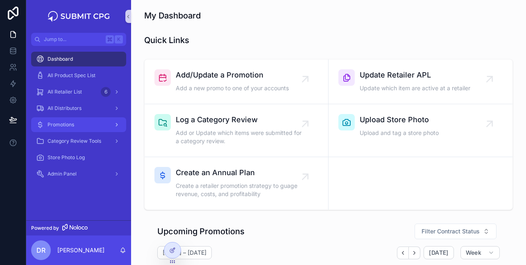
click at [82, 121] on div "Promotions" at bounding box center [78, 124] width 85 height 13
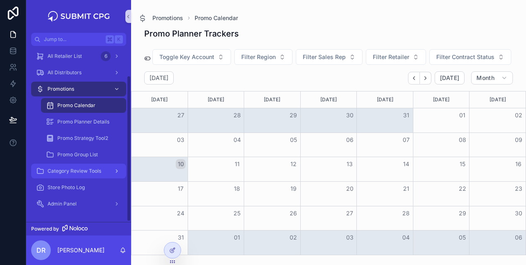
click at [105, 172] on div "Category Review Tools" at bounding box center [78, 170] width 85 height 13
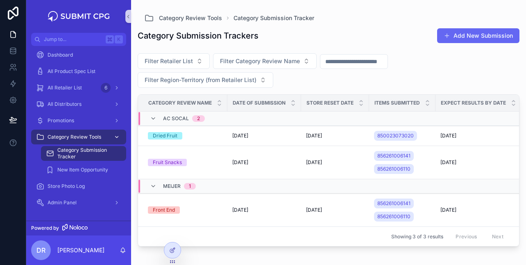
click at [82, 135] on span "Category Review Tools" at bounding box center [75, 137] width 54 height 7
click at [98, 172] on span "New Item Opportunity" at bounding box center [82, 169] width 51 height 7
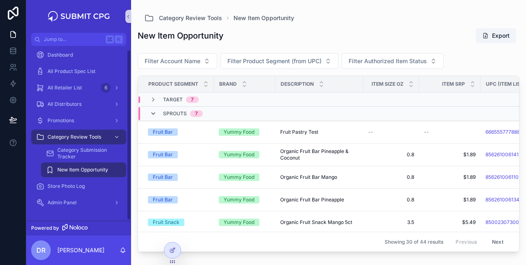
click at [154, 112] on icon "scrollable content" at bounding box center [153, 113] width 7 height 7
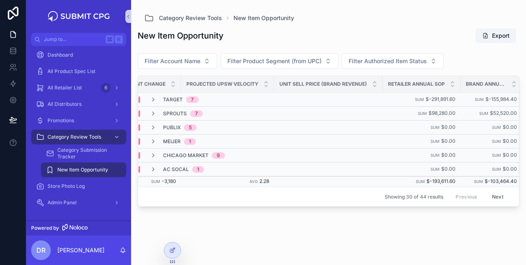
scroll to position [0, 922]
click at [151, 125] on icon "scrollable content" at bounding box center [153, 127] width 7 height 7
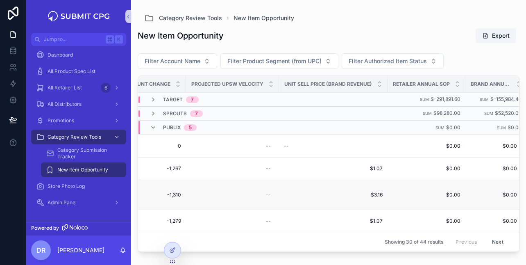
scroll to position [0, 929]
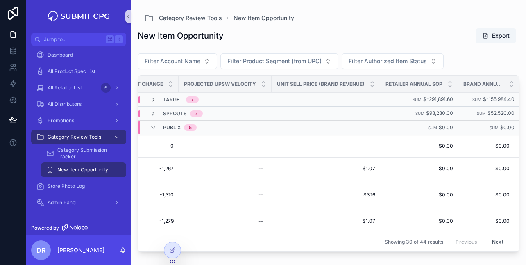
click at [172, 128] on span "Publix" at bounding box center [172, 127] width 18 height 7
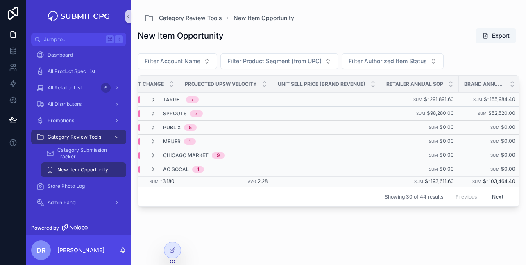
click at [172, 128] on span "Publix" at bounding box center [172, 127] width 18 height 7
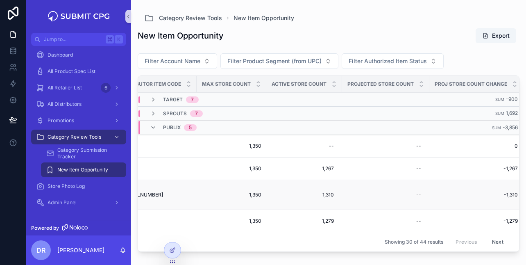
scroll to position [0, 585]
click at [363, 84] on span "Projected Store Count" at bounding box center [381, 84] width 66 height 7
click at [401, 39] on div "New Item Opportunity Export" at bounding box center [329, 36] width 382 height 16
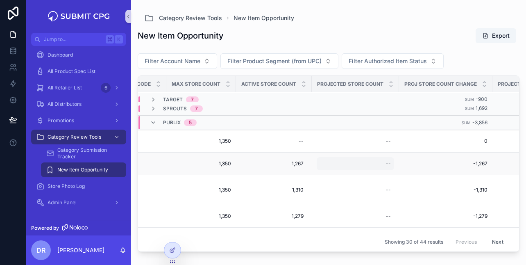
scroll to position [5, 618]
click at [372, 165] on div "--" at bounding box center [352, 163] width 77 height 13
type input "*****"
click button "scrollable content" at bounding box center [484, 174] width 10 height 10
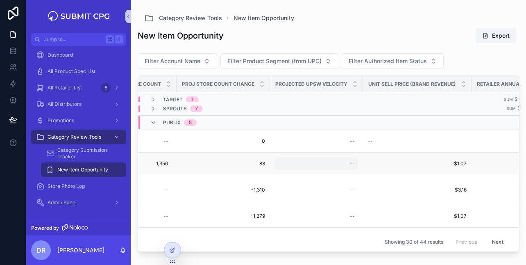
scroll to position [5, 847]
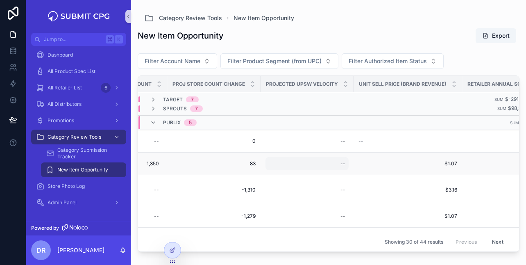
click at [315, 160] on div "--" at bounding box center [306, 163] width 83 height 13
type input "****"
click button "scrollable content" at bounding box center [441, 174] width 10 height 10
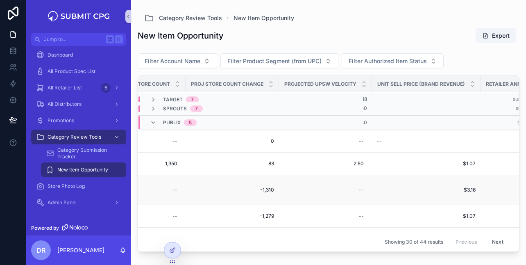
scroll to position [5, 929]
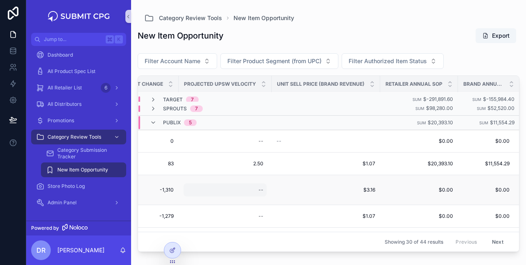
click at [259, 191] on div "--" at bounding box center [261, 189] width 5 height 7
type input "****"
click button "scrollable content" at bounding box center [359, 200] width 10 height 10
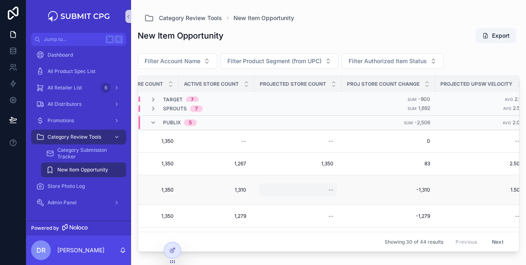
scroll to position [5, 671]
click at [320, 192] on div "--" at bounding box center [299, 189] width 77 height 13
type input "***"
click button "scrollable content" at bounding box center [431, 200] width 10 height 10
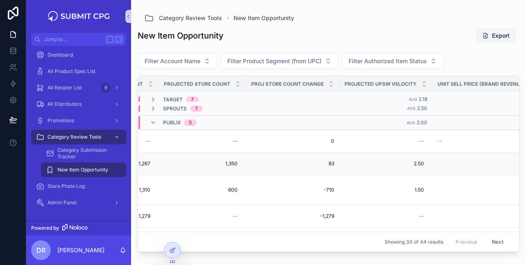
scroll to position [5, 770]
click at [413, 160] on span "2.50" at bounding box center [384, 163] width 77 height 7
click at [361, 174] on input "****" at bounding box center [385, 174] width 77 height 11
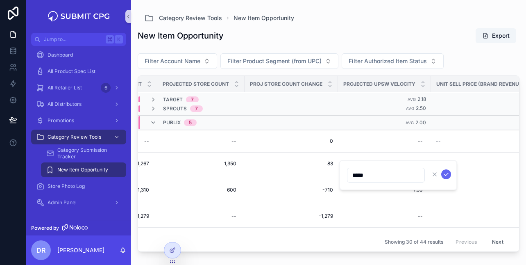
type input "*****"
click at [451, 175] on form "*****" at bounding box center [399, 175] width 105 height 16
click at [447, 174] on icon "scrollable content" at bounding box center [446, 174] width 7 height 7
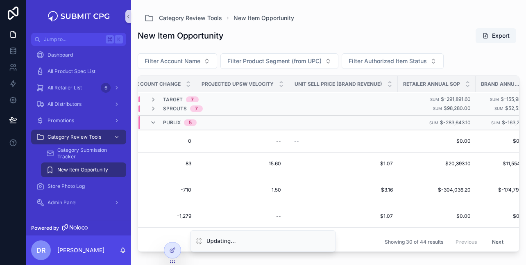
scroll to position [5, 929]
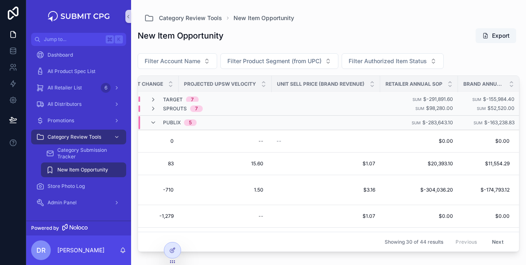
click at [451, 46] on div "New Item Opportunity Export" at bounding box center [329, 37] width 382 height 19
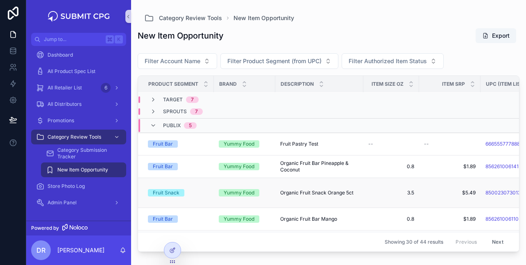
scroll to position [0, 0]
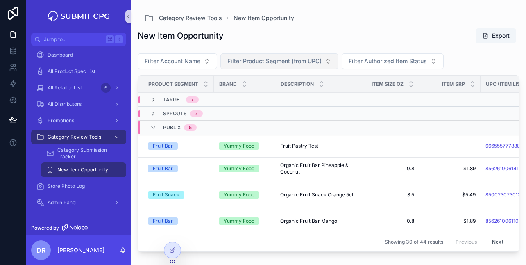
click at [304, 53] on button "Filter Product Segment (from UPC)" at bounding box center [279, 61] width 118 height 16
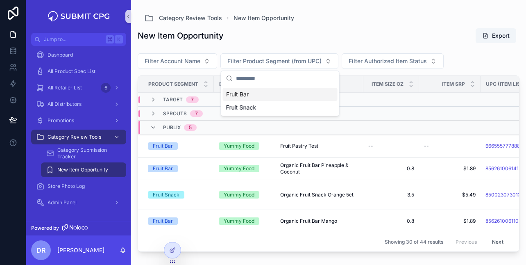
click at [252, 91] on div "Fruit Bar" at bounding box center [280, 94] width 115 height 13
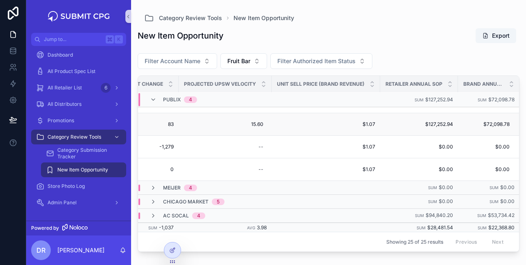
scroll to position [0, 929]
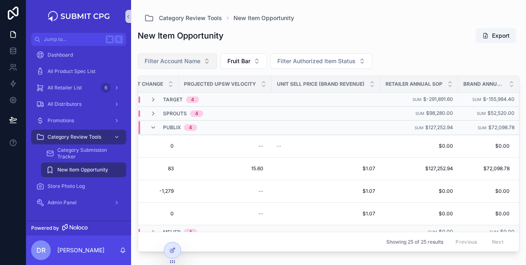
click at [175, 68] on button "Filter Account Name" at bounding box center [177, 61] width 79 height 16
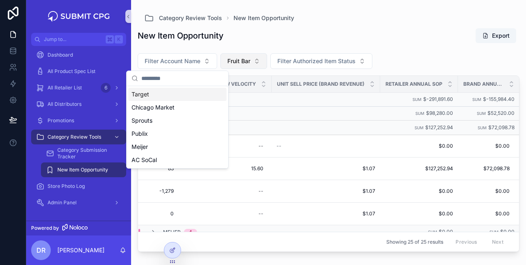
click at [242, 56] on button "Fruit Bar" at bounding box center [243, 61] width 47 height 16
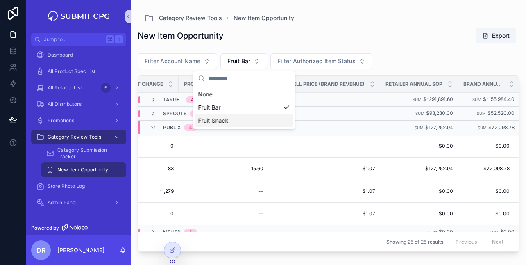
click at [218, 116] on div "Fruit Snack" at bounding box center [244, 120] width 98 height 13
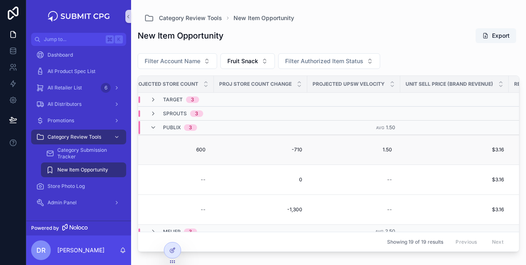
scroll to position [0, 924]
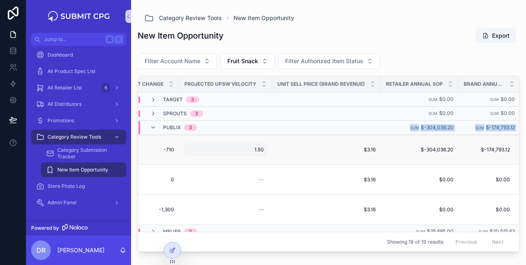
drag, startPoint x: 223, startPoint y: 133, endPoint x: 223, endPoint y: 145, distance: 11.9
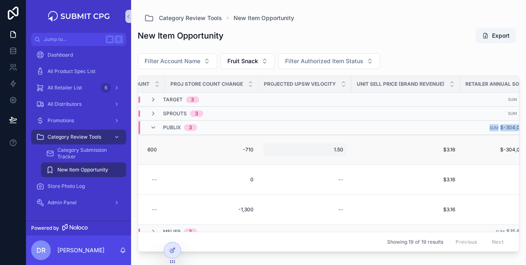
scroll to position [0, 846]
click at [471, 61] on div "Filter Account Name Fruit Snack Filter Authorized Item Status" at bounding box center [329, 62] width 382 height 25
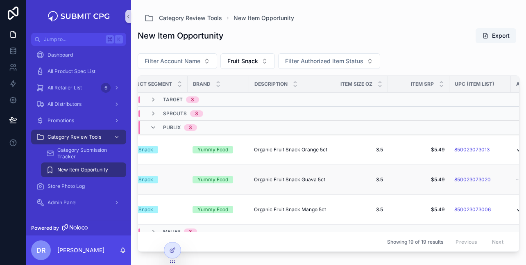
scroll to position [0, 0]
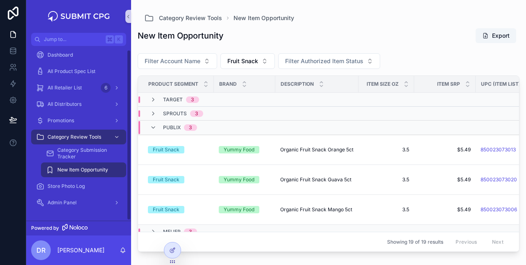
click at [154, 123] on div "Publix 3" at bounding box center [173, 127] width 47 height 13
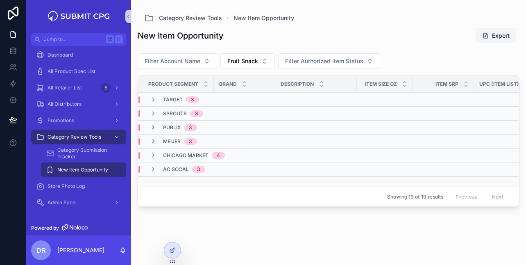
click at [151, 129] on icon "scrollable content" at bounding box center [153, 127] width 7 height 7
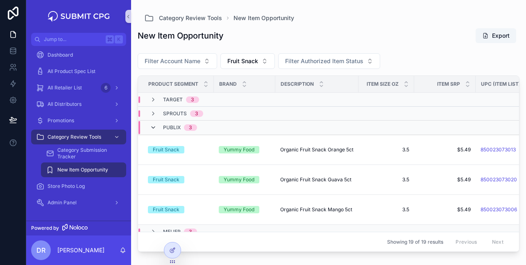
click at [154, 129] on icon "scrollable content" at bounding box center [153, 127] width 7 height 7
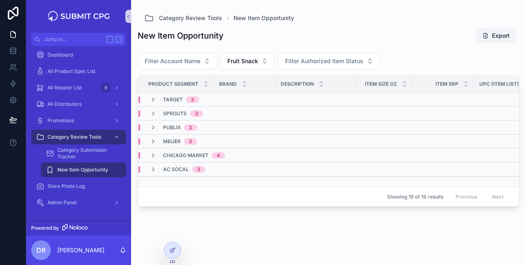
click at [154, 129] on icon "scrollable content" at bounding box center [153, 127] width 7 height 7
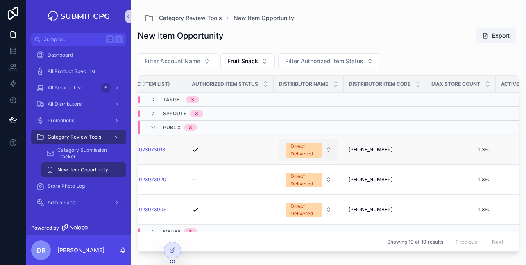
scroll to position [0, 314]
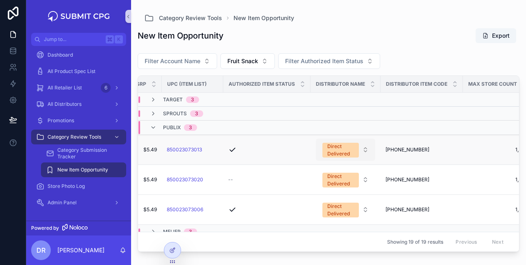
click at [347, 148] on div "Direct Delivered" at bounding box center [340, 150] width 27 height 15
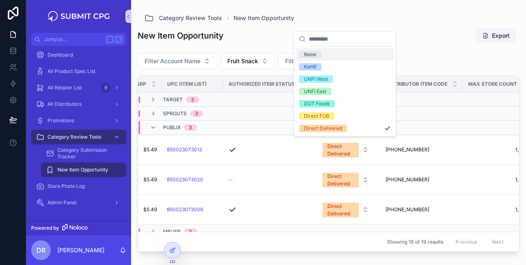
click at [427, 52] on div "Filter Account Name Fruit Snack Filter Authorized Item Status" at bounding box center [329, 62] width 382 height 25
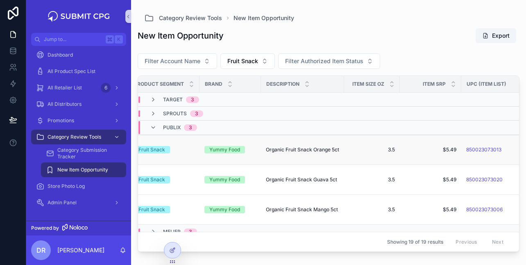
scroll to position [0, 0]
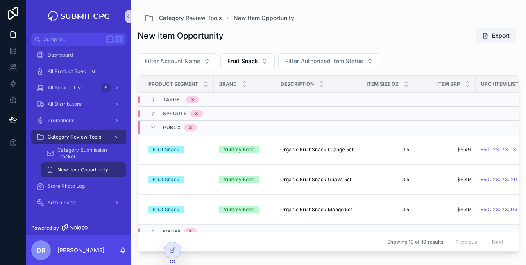
click at [153, 123] on div "Publix 3" at bounding box center [173, 127] width 47 height 13
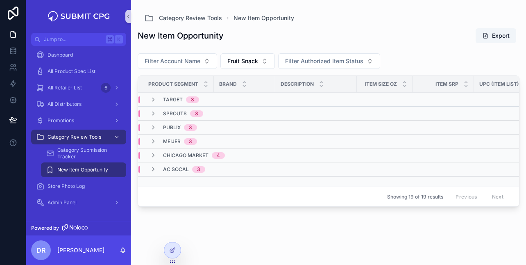
click at [150, 136] on td "Meijer 3" at bounding box center [247, 141] width 219 height 14
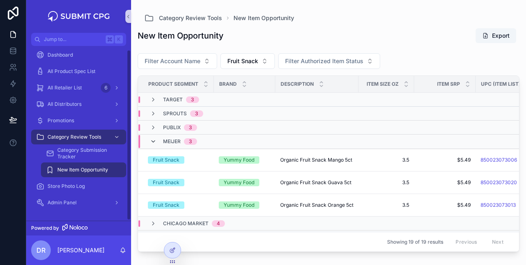
click at [151, 140] on icon "scrollable content" at bounding box center [153, 141] width 7 height 7
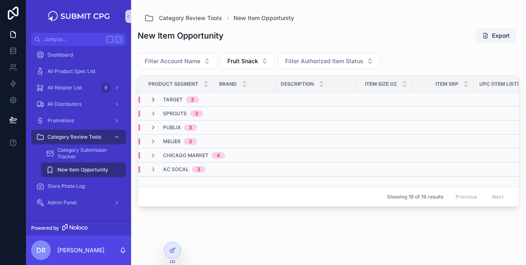
click at [153, 98] on icon "scrollable content" at bounding box center [153, 99] width 7 height 7
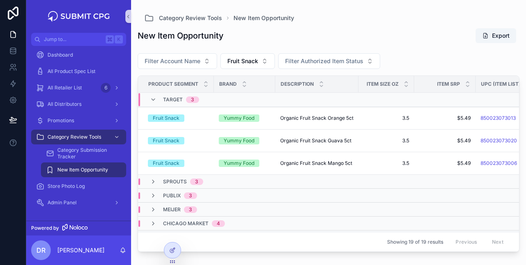
click at [153, 98] on icon "scrollable content" at bounding box center [153, 99] width 7 height 7
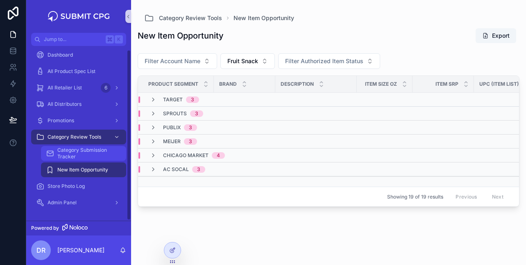
click at [86, 154] on span "Category Submission Tracker" at bounding box center [87, 153] width 61 height 13
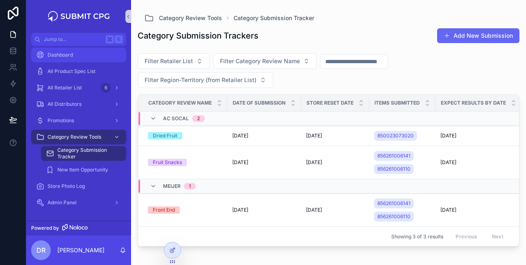
click at [80, 53] on div "Dashboard" at bounding box center [78, 54] width 85 height 13
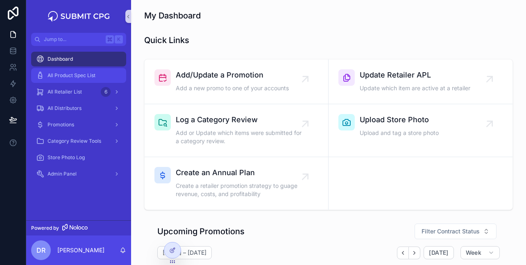
click at [68, 71] on div "All Product Spec List" at bounding box center [78, 75] width 85 height 13
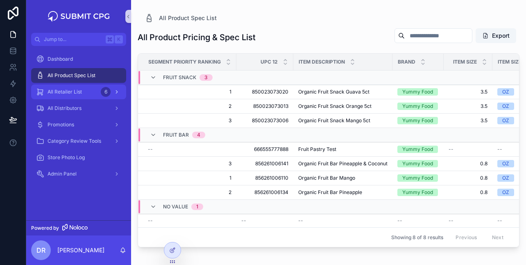
click at [77, 94] on span "All Retailer List" at bounding box center [65, 91] width 34 height 7
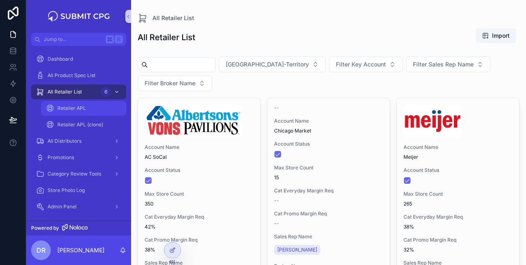
click at [82, 106] on span "Retailer APL" at bounding box center [71, 108] width 29 height 7
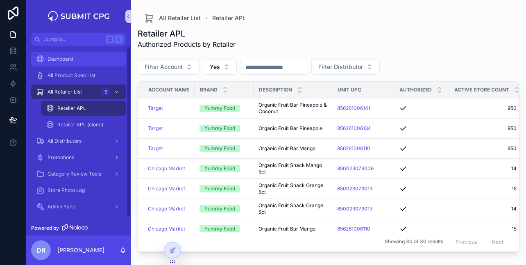
click at [73, 60] on div "Dashboard" at bounding box center [78, 58] width 85 height 13
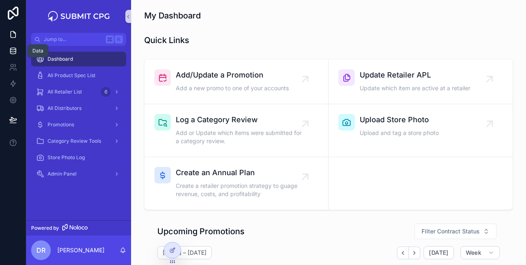
click at [15, 50] on icon at bounding box center [13, 51] width 8 height 8
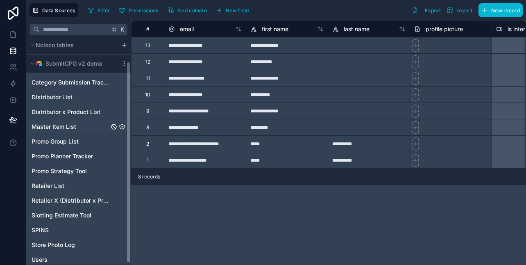
scroll to position [27, 0]
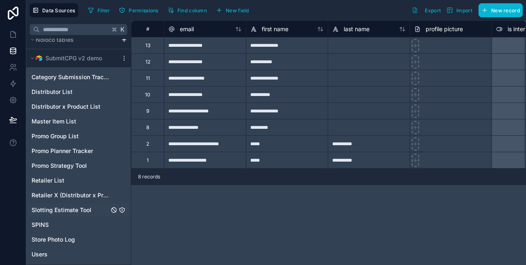
click at [65, 213] on span "Slotting Estimate Tool" at bounding box center [62, 210] width 60 height 8
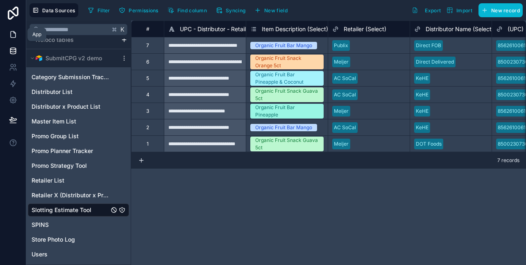
click at [15, 28] on link at bounding box center [13, 34] width 26 height 16
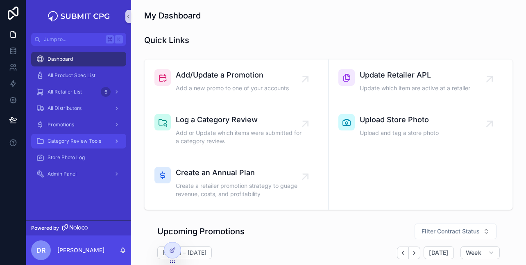
click at [118, 141] on icon "scrollable content" at bounding box center [117, 141] width 6 height 6
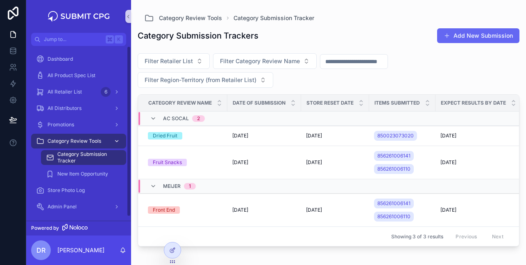
click at [118, 141] on icon "scrollable content" at bounding box center [117, 141] width 6 height 6
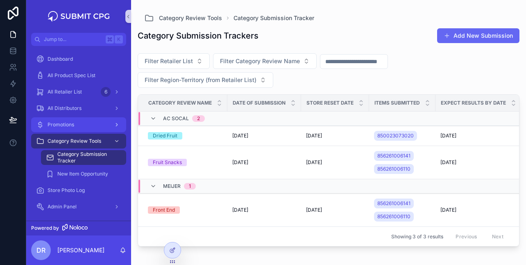
click at [121, 129] on div "scrollable content" at bounding box center [116, 124] width 11 height 13
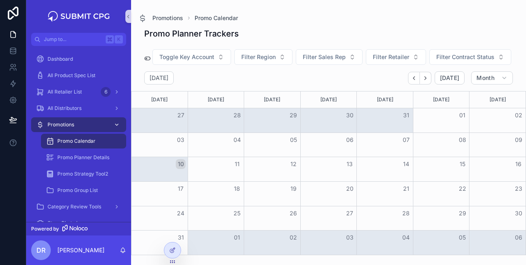
click at [117, 120] on div "scrollable content" at bounding box center [116, 124] width 11 height 13
click at [118, 123] on icon "scrollable content" at bounding box center [117, 125] width 6 height 6
click at [117, 91] on icon "scrollable content" at bounding box center [117, 92] width 6 height 6
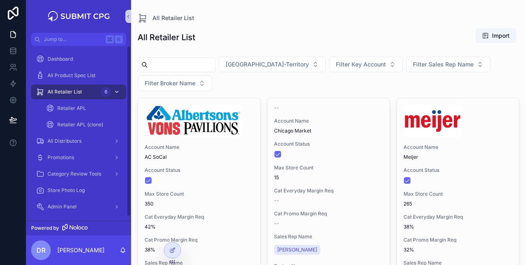
click at [117, 91] on icon "scrollable content" at bounding box center [117, 92] width 6 height 6
click at [118, 93] on icon "scrollable content" at bounding box center [117, 92] width 6 height 6
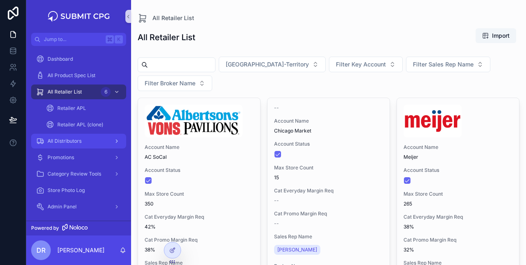
scroll to position [4, 0]
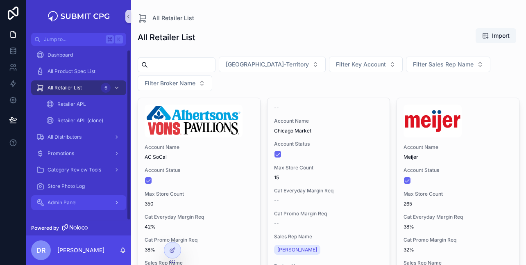
click at [116, 205] on div "scrollable content" at bounding box center [116, 202] width 11 height 13
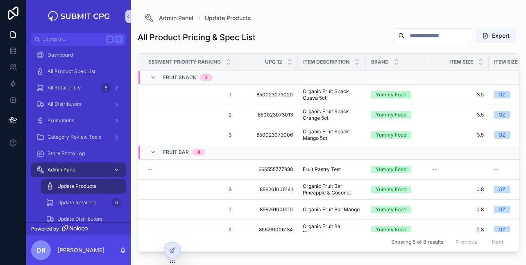
scroll to position [52, 0]
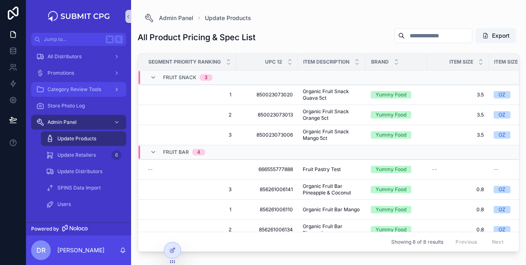
click at [120, 91] on div "scrollable content" at bounding box center [116, 89] width 11 height 13
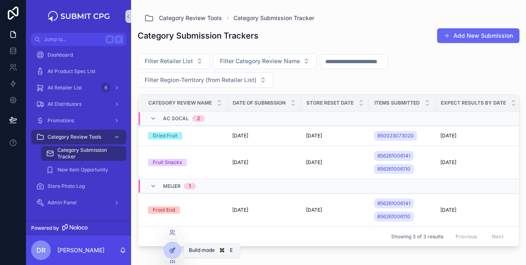
click at [172, 251] on icon at bounding box center [173, 248] width 3 height 3
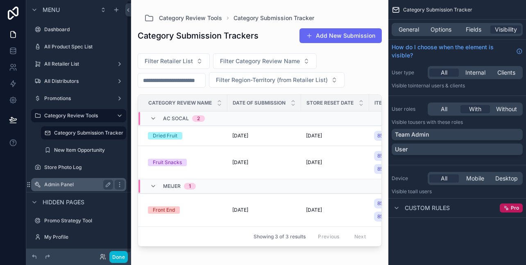
scroll to position [2, 0]
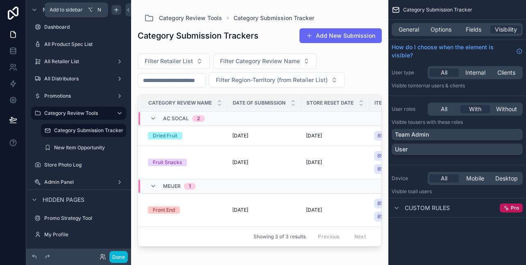
click at [116, 11] on icon "scrollable content" at bounding box center [116, 10] width 0 height 4
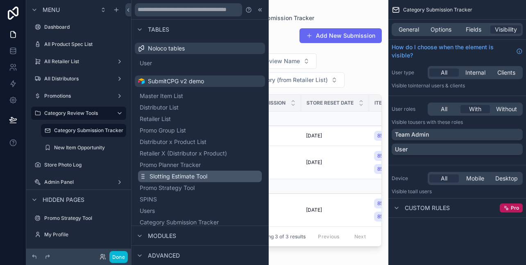
click at [179, 177] on span "Slotting Estimate Tool" at bounding box center [179, 176] width 58 height 8
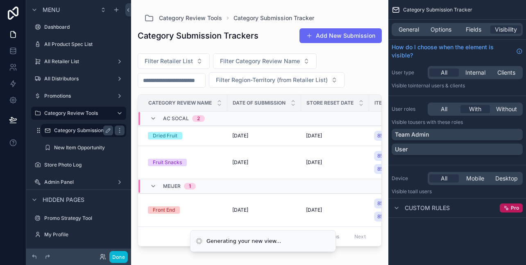
scroll to position [0, 0]
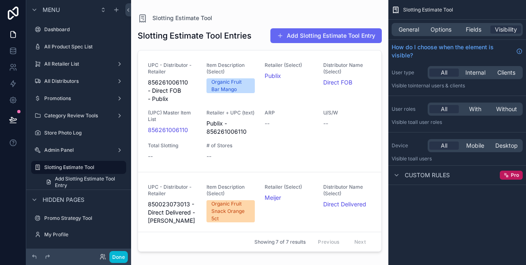
click at [284, 131] on div "scrollable content" at bounding box center [259, 127] width 257 height 255
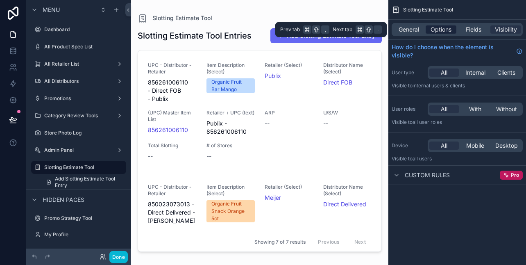
click at [433, 29] on span "Options" at bounding box center [441, 29] width 21 height 8
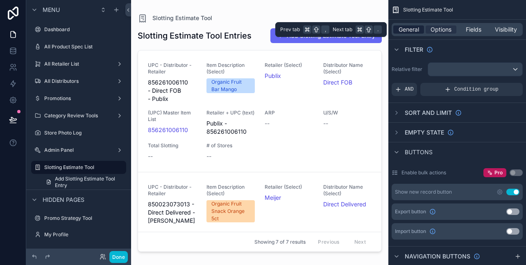
click at [409, 30] on span "General" at bounding box center [409, 29] width 20 height 8
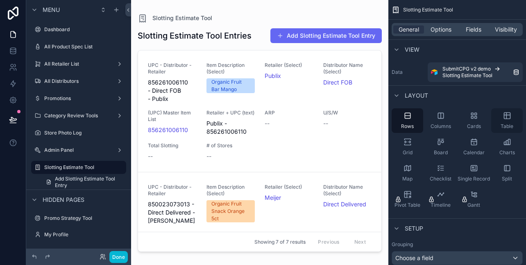
click at [506, 117] on icon "scrollable content" at bounding box center [506, 116] width 0 height 6
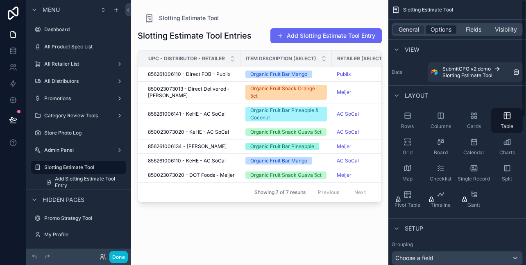
click at [445, 31] on span "Options" at bounding box center [441, 29] width 21 height 8
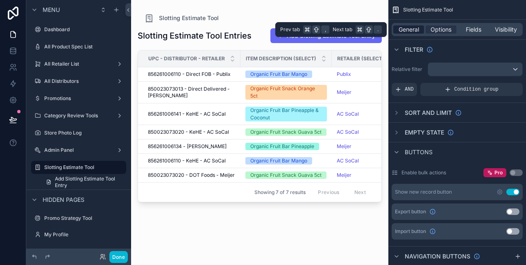
click at [410, 33] on span "General" at bounding box center [409, 29] width 20 height 8
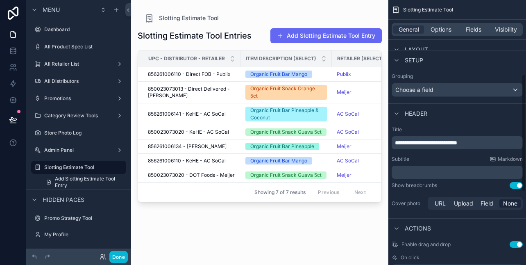
scroll to position [168, 0]
click at [196, 35] on h1 "Slotting Estimate Tool Entries" at bounding box center [195, 35] width 114 height 11
click at [428, 144] on span "**********" at bounding box center [426, 143] width 62 height 6
click at [456, 144] on span "**********" at bounding box center [426, 143] width 62 height 6
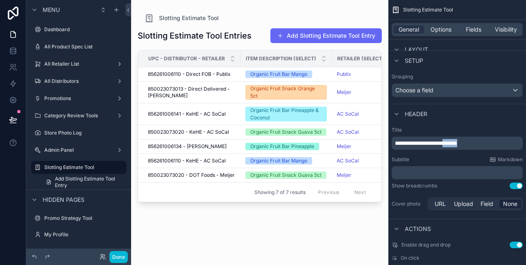
click at [456, 144] on span "**********" at bounding box center [426, 143] width 62 height 6
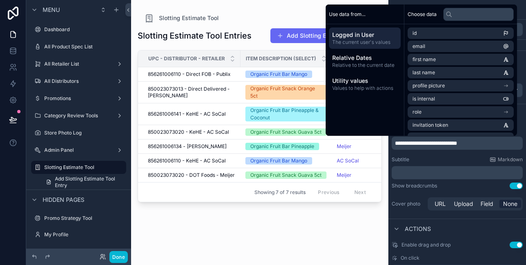
click at [445, 144] on span "**********" at bounding box center [426, 143] width 62 height 6
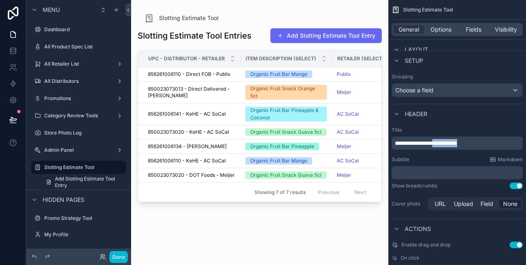
drag, startPoint x: 481, startPoint y: 144, endPoint x: 442, endPoint y: 143, distance: 39.3
click at [442, 143] on p "**********" at bounding box center [458, 143] width 126 height 8
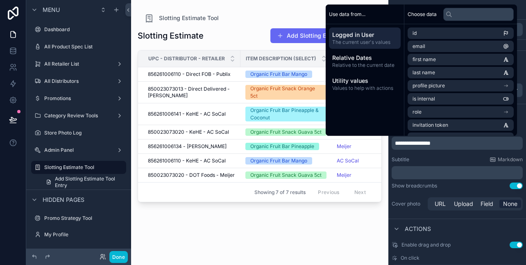
click at [452, 154] on div "**********" at bounding box center [457, 169] width 138 height 92
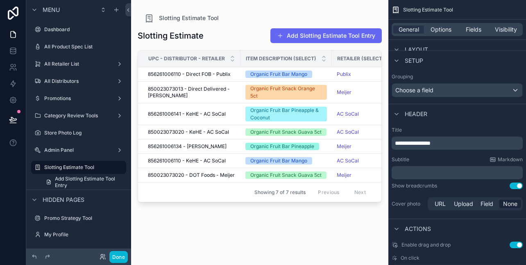
click at [426, 171] on p "﻿" at bounding box center [458, 172] width 126 height 8
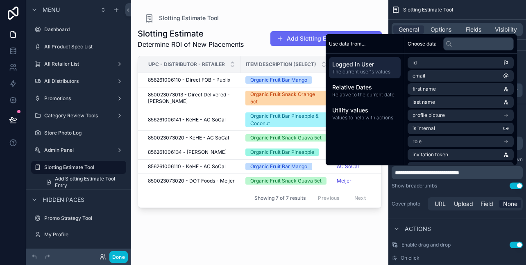
click at [477, 222] on div "Actions" at bounding box center [457, 228] width 138 height 20
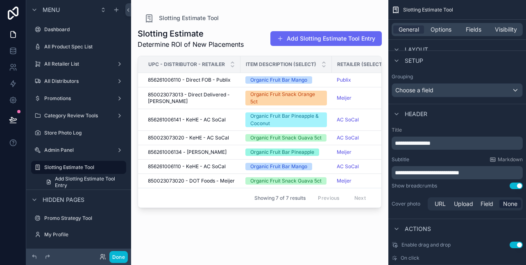
click at [411, 173] on span "**********" at bounding box center [427, 173] width 64 height 6
click at [390, 175] on div "**********" at bounding box center [457, 169] width 138 height 92
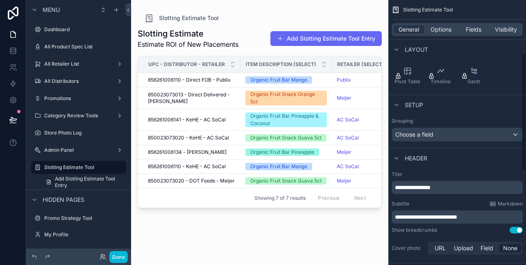
scroll to position [121, 0]
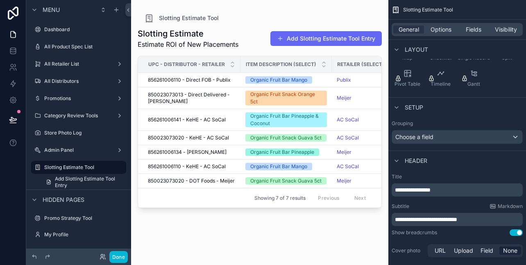
click at [417, 192] on span "**********" at bounding box center [413, 190] width 36 height 6
click at [444, 191] on p "**********" at bounding box center [458, 190] width 126 height 8
click at [415, 191] on span "**********" at bounding box center [413, 190] width 36 height 6
click at [422, 191] on span "**********" at bounding box center [413, 190] width 36 height 6
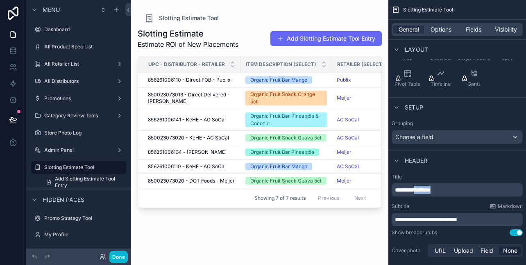
click at [422, 191] on span "**********" at bounding box center [413, 190] width 36 height 6
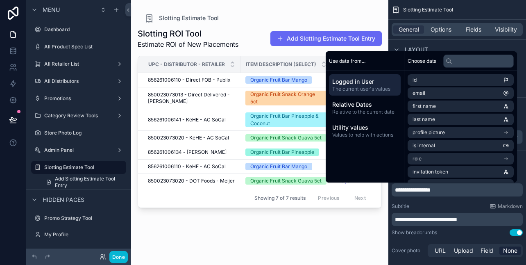
click at [426, 222] on p "**********" at bounding box center [458, 219] width 126 height 8
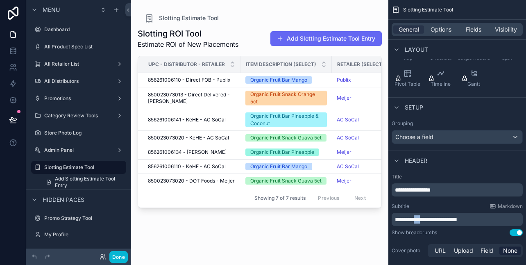
click at [426, 222] on p "**********" at bounding box center [458, 219] width 126 height 8
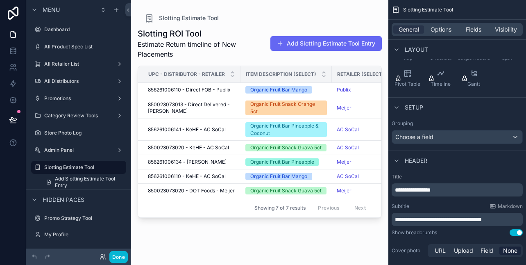
click at [438, 221] on span "**********" at bounding box center [438, 219] width 87 height 6
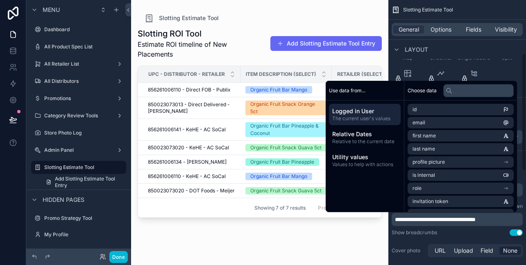
click at [465, 221] on span "**********" at bounding box center [435, 219] width 81 height 6
click at [459, 222] on span "**********" at bounding box center [435, 219] width 81 height 6
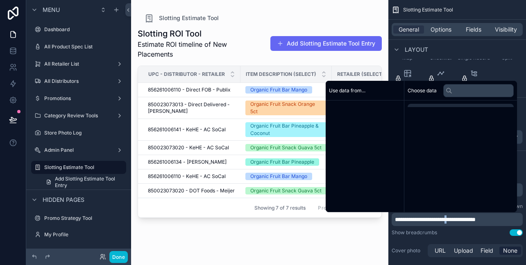
click at [459, 222] on span "**********" at bounding box center [435, 219] width 81 height 6
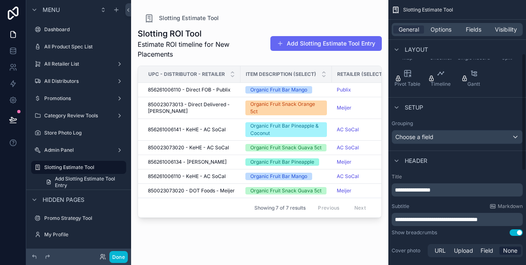
click at [392, 221] on div "**********" at bounding box center [457, 219] width 131 height 13
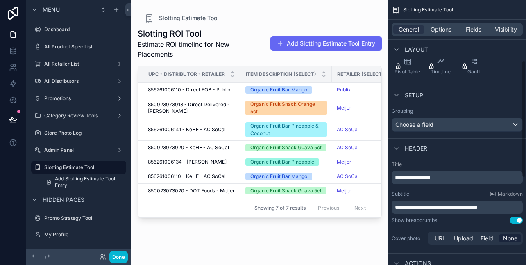
scroll to position [136, 0]
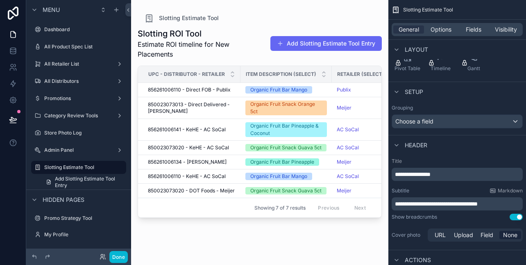
click at [442, 203] on span "**********" at bounding box center [436, 204] width 83 height 6
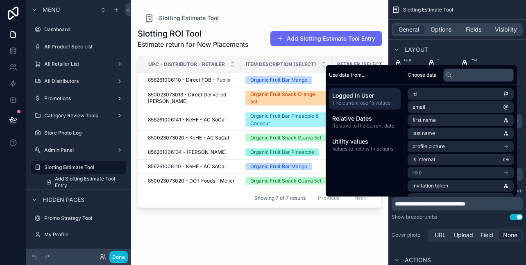
click at [390, 205] on div "**********" at bounding box center [457, 200] width 138 height 92
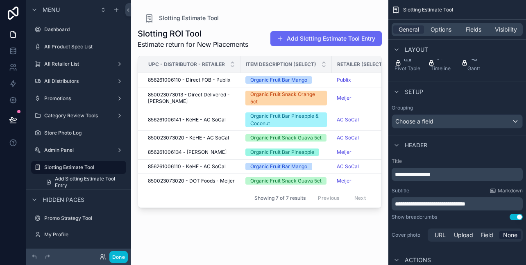
click at [436, 204] on span "**********" at bounding box center [430, 204] width 70 height 6
click at [427, 206] on span "**********" at bounding box center [430, 204] width 70 height 6
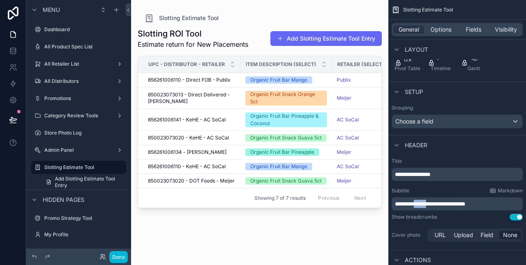
click at [392, 204] on div "**********" at bounding box center [457, 203] width 131 height 13
click at [445, 202] on span "**********" at bounding box center [430, 204] width 70 height 6
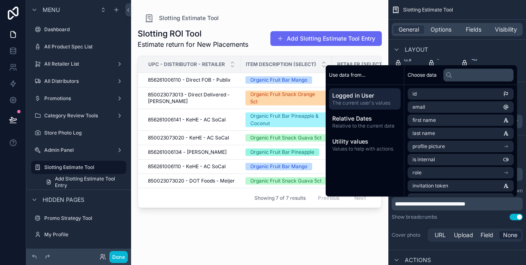
click at [470, 213] on div "Show breadcrumbs Use setting" at bounding box center [457, 216] width 131 height 7
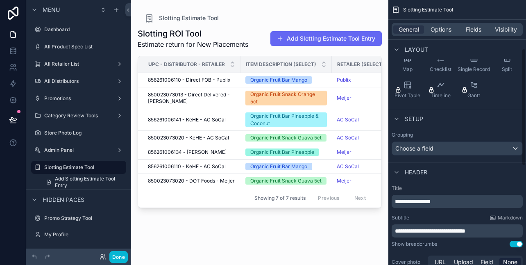
scroll to position [70, 0]
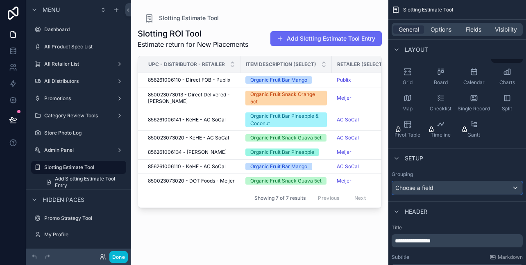
click at [453, 190] on div "Choose a field" at bounding box center [457, 187] width 130 height 13
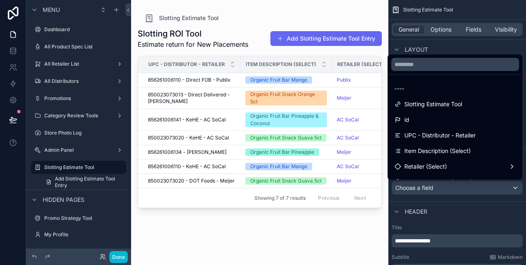
click at [391, 222] on div "scrollable content" at bounding box center [263, 132] width 526 height 265
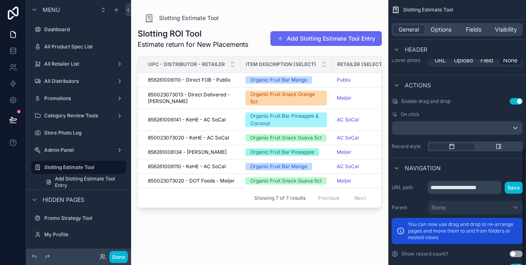
scroll to position [333, 0]
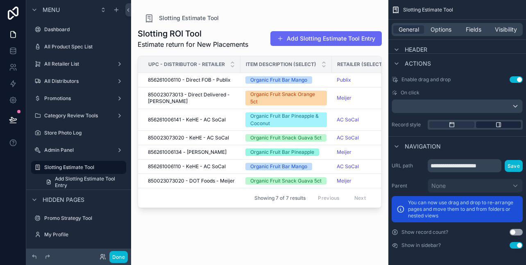
click at [500, 126] on icon "scrollable content" at bounding box center [498, 124] width 7 height 7
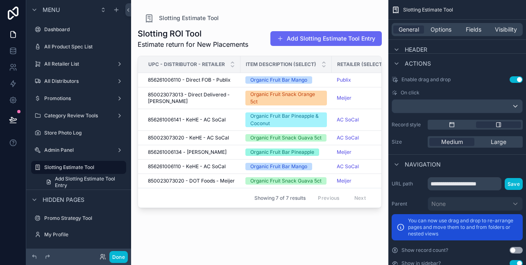
click at [452, 120] on div "scrollable content" at bounding box center [475, 125] width 95 height 10
click at [452, 125] on icon "scrollable content" at bounding box center [452, 124] width 7 height 7
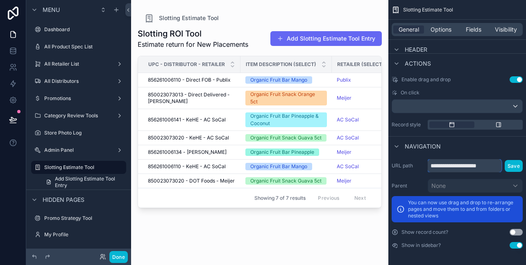
click at [464, 167] on input "**********" at bounding box center [465, 165] width 74 height 13
click at [485, 168] on input "**********" at bounding box center [465, 165] width 74 height 13
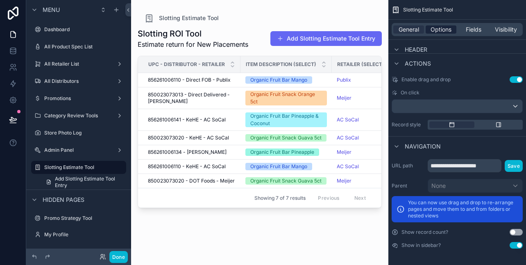
click at [447, 30] on span "Options" at bounding box center [441, 29] width 21 height 8
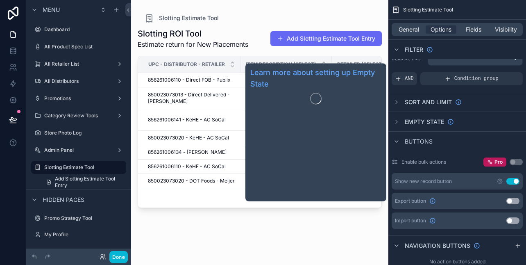
scroll to position [13, 0]
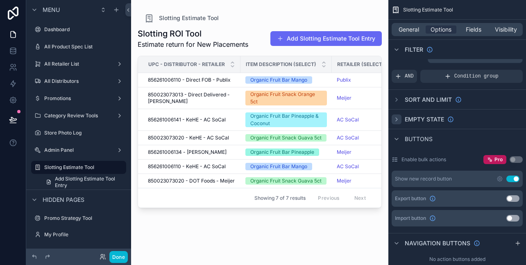
click at [397, 120] on icon "scrollable content" at bounding box center [396, 119] width 7 height 7
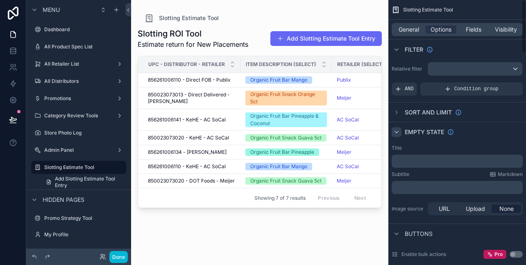
scroll to position [0, 0]
click at [397, 120] on div "Sort And Limit" at bounding box center [457, 112] width 138 height 20
click at [397, 137] on div "Empty state" at bounding box center [457, 132] width 138 height 20
click at [399, 127] on div "scrollable content" at bounding box center [397, 132] width 10 height 10
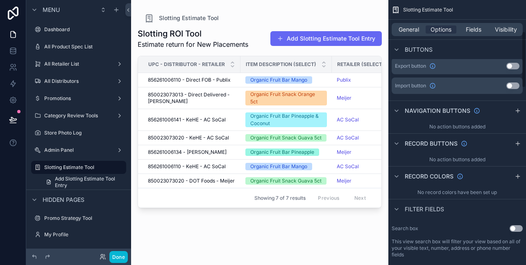
scroll to position [146, 0]
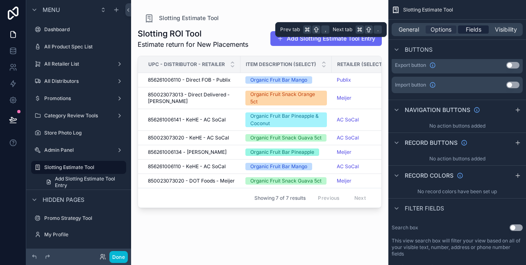
click at [468, 31] on span "Fields" at bounding box center [474, 29] width 16 height 8
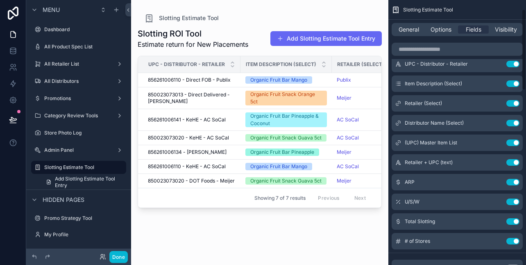
scroll to position [0, 0]
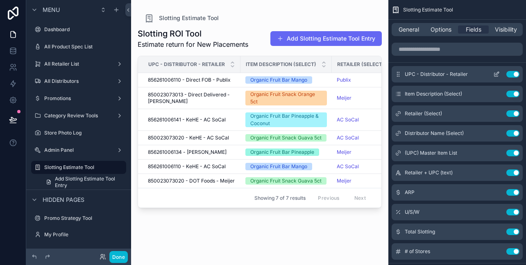
click at [512, 75] on button "Use setting" at bounding box center [512, 74] width 13 height 7
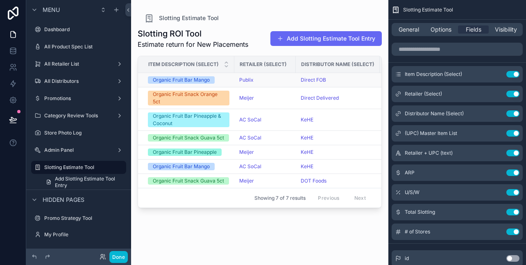
click at [256, 82] on div "Publix" at bounding box center [265, 80] width 52 height 7
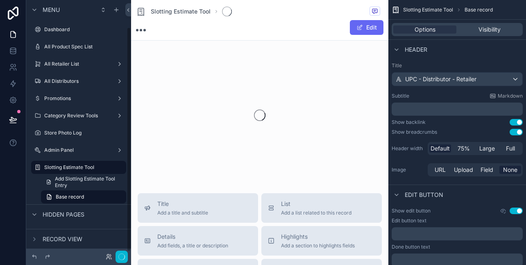
scroll to position [31, 0]
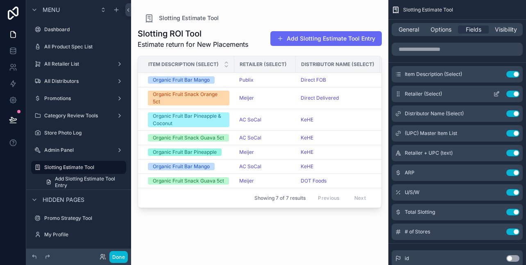
click at [397, 94] on icon "scrollable content" at bounding box center [398, 94] width 7 height 7
click at [499, 95] on icon "scrollable content" at bounding box center [496, 94] width 7 height 7
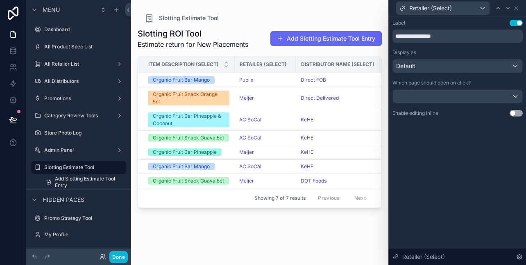
click at [515, 114] on button "Use setting" at bounding box center [516, 113] width 13 height 7
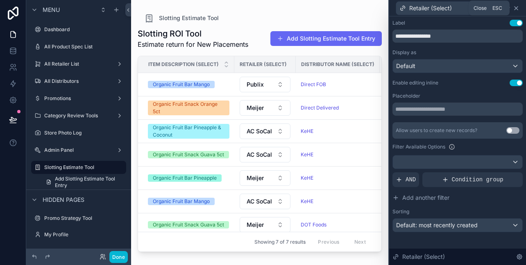
click at [516, 9] on icon at bounding box center [516, 8] width 7 height 7
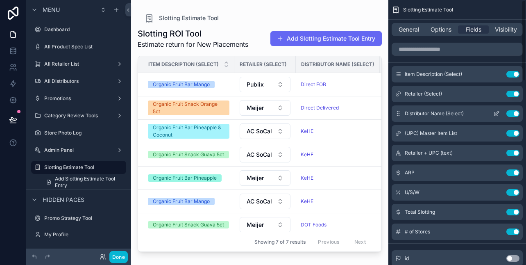
click at [496, 112] on icon "scrollable content" at bounding box center [496, 113] width 7 height 7
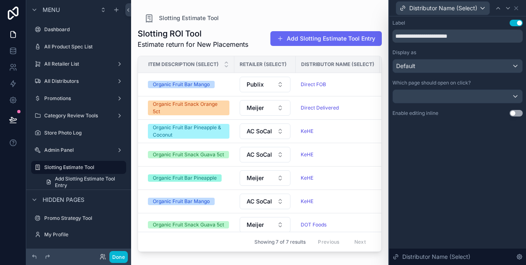
click at [518, 116] on div "**********" at bounding box center [457, 76] width 137 height 120
click at [516, 113] on button "Use setting" at bounding box center [516, 113] width 13 height 7
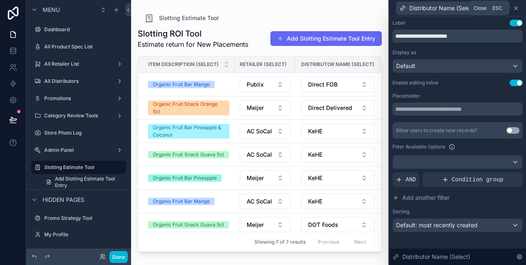
click at [515, 6] on icon at bounding box center [516, 8] width 7 height 7
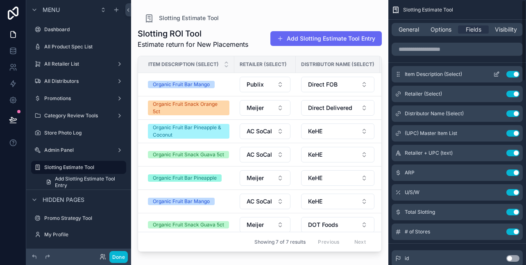
click at [496, 74] on icon "scrollable content" at bounding box center [496, 74] width 7 height 7
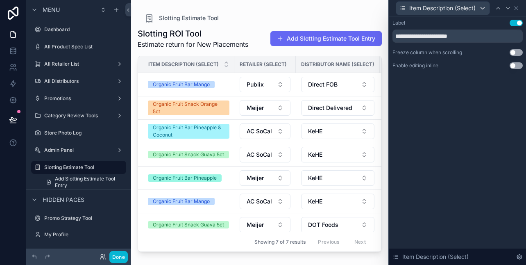
click at [516, 66] on button "Use setting" at bounding box center [516, 65] width 13 height 7
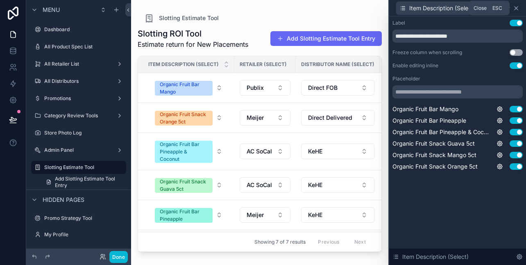
click at [517, 11] on icon at bounding box center [516, 8] width 7 height 7
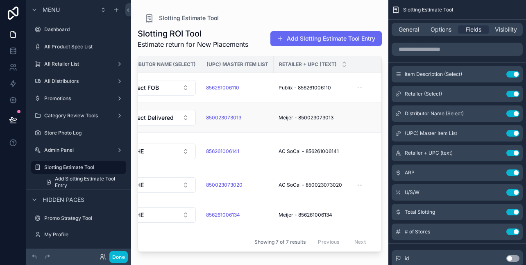
scroll to position [0, 181]
click at [512, 153] on button "Use setting" at bounding box center [512, 153] width 13 height 7
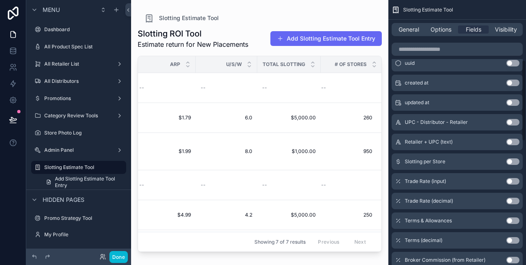
scroll to position [196, 0]
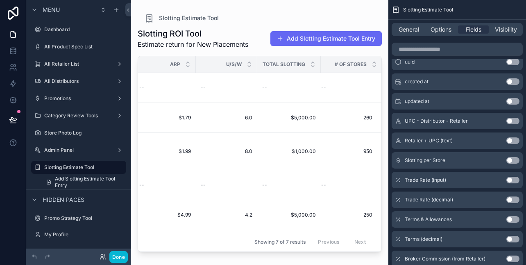
click at [510, 157] on button "Use setting" at bounding box center [512, 160] width 13 height 7
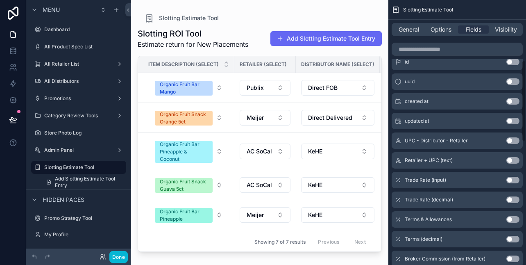
click at [513, 182] on button "Use setting" at bounding box center [512, 180] width 13 height 7
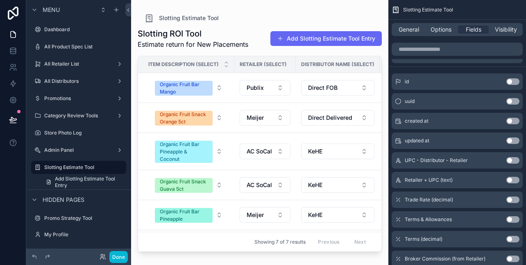
click at [517, 198] on button "Use setting" at bounding box center [512, 199] width 13 height 7
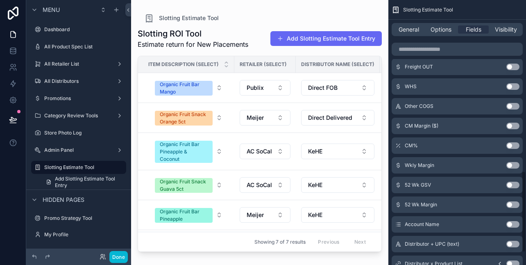
scroll to position [574, 0]
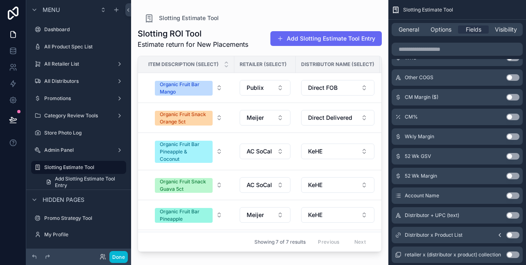
click at [514, 158] on button "Use setting" at bounding box center [512, 156] width 13 height 7
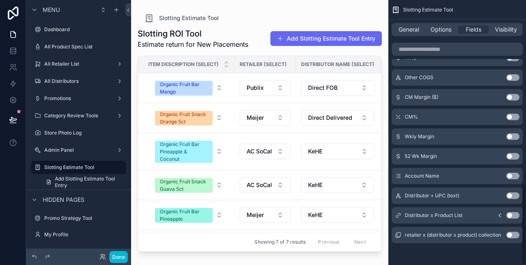
click at [514, 155] on button "Use setting" at bounding box center [512, 156] width 13 height 7
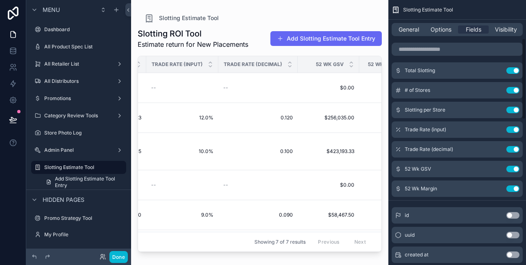
scroll to position [118, 0]
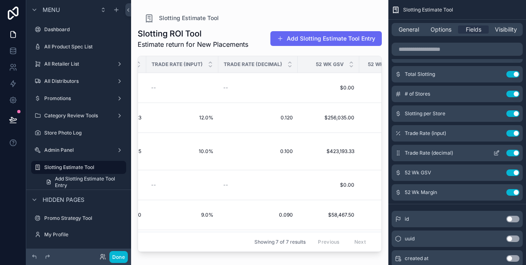
click at [512, 155] on button "Use setting" at bounding box center [512, 153] width 13 height 7
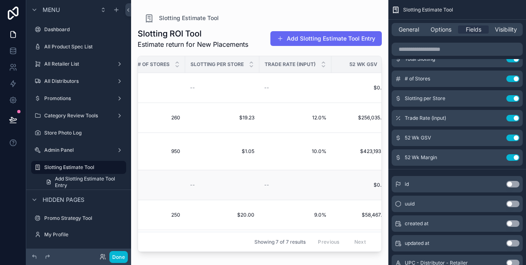
scroll to position [0, 586]
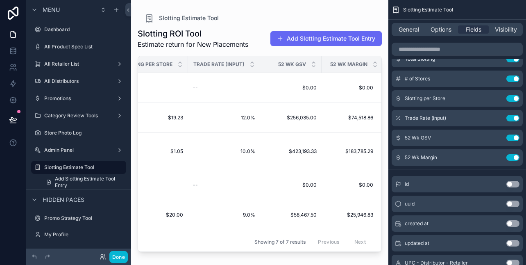
click at [512, 244] on button "Use setting" at bounding box center [512, 243] width 13 height 7
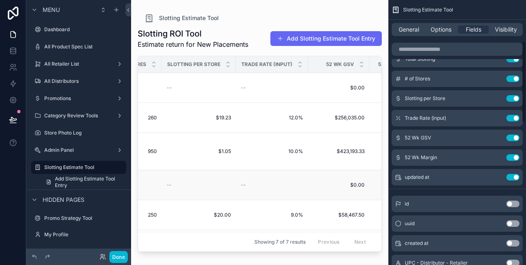
scroll to position [0, 648]
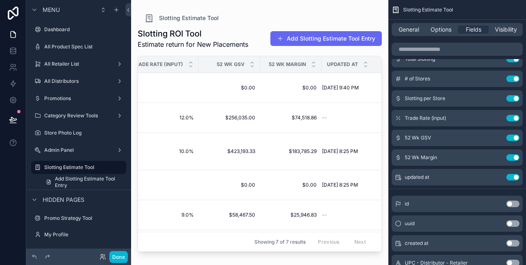
click at [515, 243] on button "Use setting" at bounding box center [512, 243] width 13 height 7
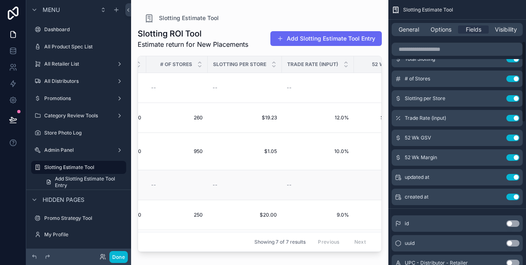
scroll to position [0, 709]
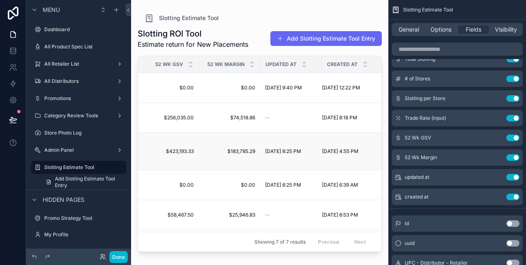
drag, startPoint x: 300, startPoint y: 167, endPoint x: 300, endPoint y: 159, distance: 7.8
click at [300, 166] on td "[DATE] 8:25 PM [DATE] 8:25 PM" at bounding box center [290, 151] width 61 height 37
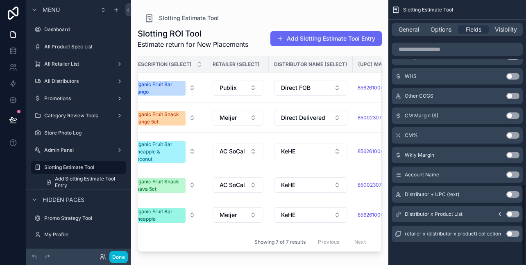
scroll to position [0, 0]
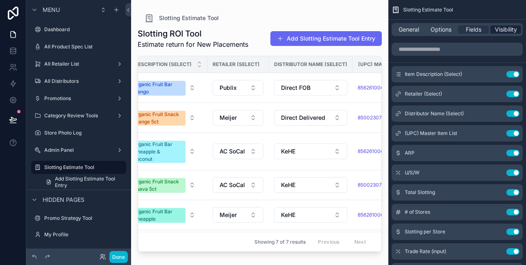
click at [499, 28] on span "Visibility" at bounding box center [506, 29] width 22 height 8
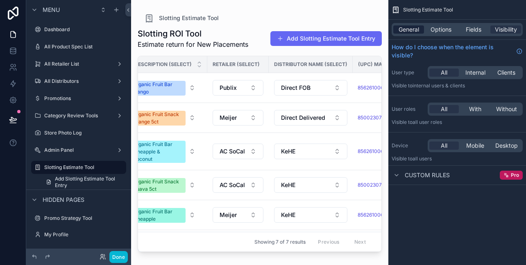
click at [406, 30] on span "General" at bounding box center [409, 29] width 20 height 8
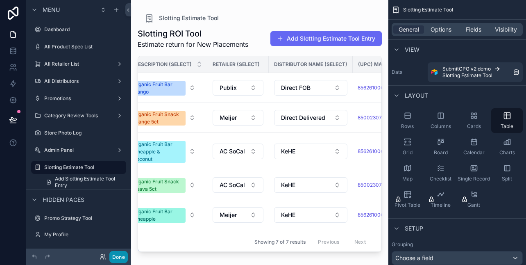
click at [123, 255] on button "Done" at bounding box center [118, 257] width 18 height 12
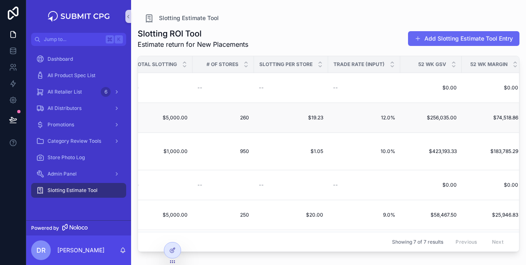
scroll to position [0, 455]
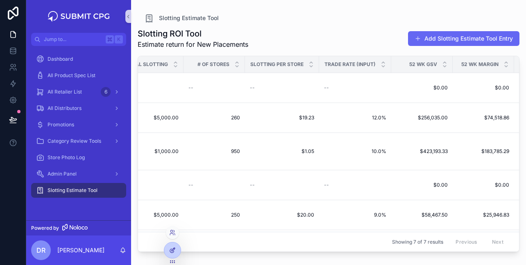
click at [171, 252] on icon at bounding box center [172, 251] width 4 height 4
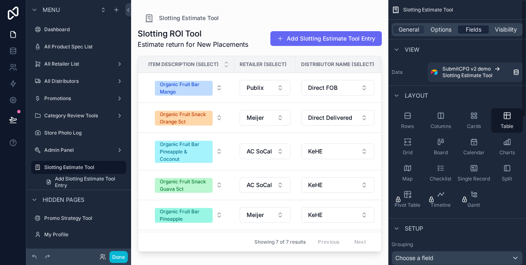
click at [476, 26] on span "Fields" at bounding box center [474, 29] width 16 height 8
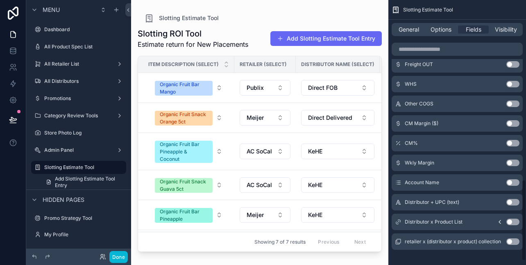
scroll to position [589, 0]
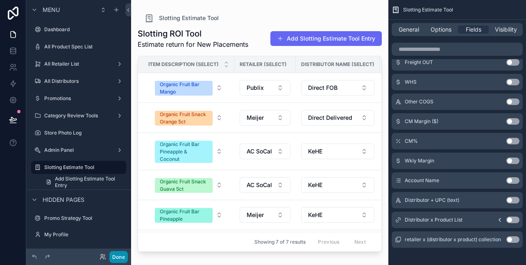
click at [121, 259] on button "Done" at bounding box center [118, 257] width 18 height 12
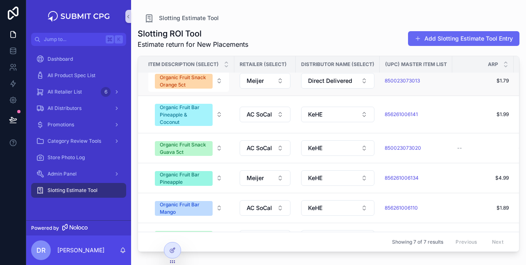
scroll to position [0, 0]
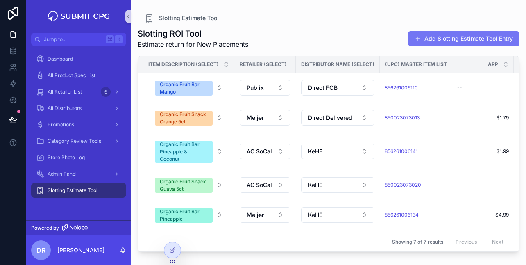
click at [443, 39] on button "Add Slotting Estimate Tool Entry" at bounding box center [463, 38] width 111 height 15
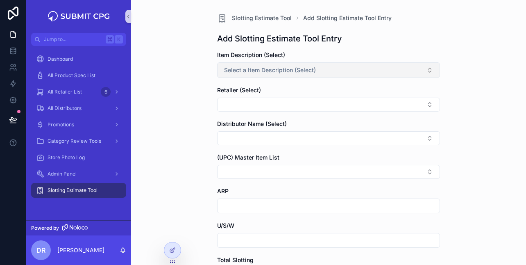
click at [263, 71] on span "Select a Item Description (Select)" at bounding box center [270, 70] width 92 height 8
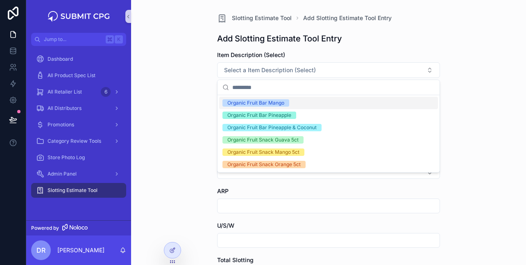
click at [179, 86] on div "Slotting Estimate Tool Add Slotting Estimate Tool Entry Add Slotting Estimate T…" at bounding box center [328, 132] width 395 height 265
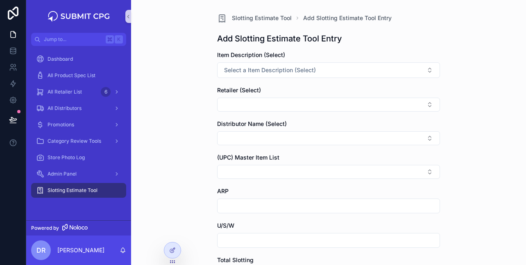
click at [252, 118] on form "Item Description (Select) Select a Item Description (Select) Retailer (Select) …" at bounding box center [328, 258] width 223 height 415
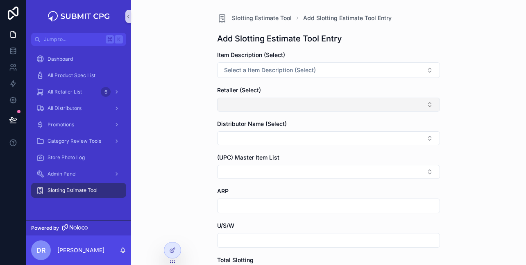
click at [265, 108] on button "Select Button" at bounding box center [328, 105] width 223 height 14
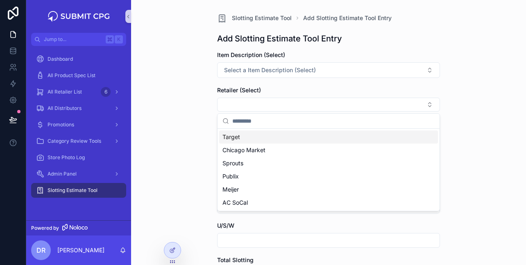
click at [165, 113] on div "Slotting Estimate Tool Add Slotting Estimate Tool Entry Add Slotting Estimate T…" at bounding box center [328, 132] width 395 height 265
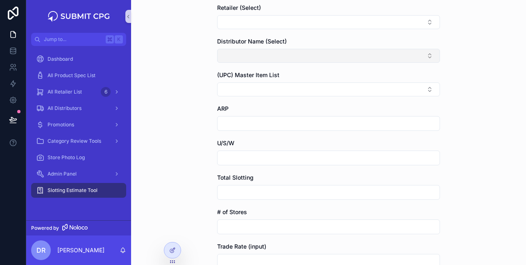
scroll to position [82, 0]
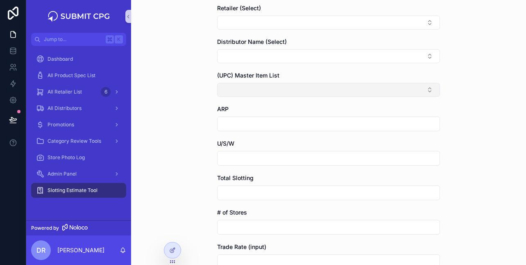
click at [313, 84] on button "Select Button" at bounding box center [328, 90] width 223 height 14
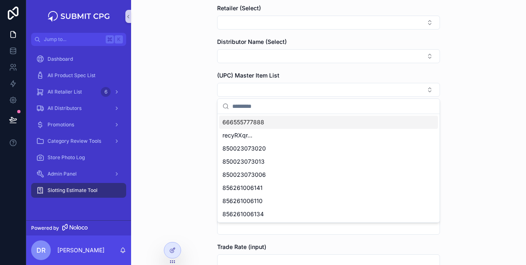
click at [172, 95] on div "Slotting Estimate Tool Add Slotting Estimate Tool Entry Add Slotting Estimate T…" at bounding box center [328, 50] width 395 height 265
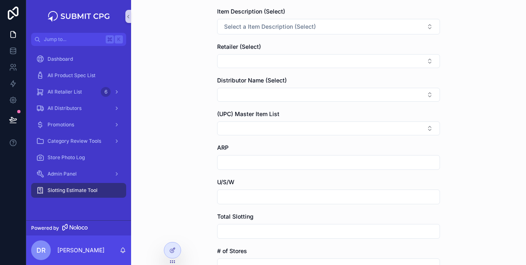
scroll to position [38, 0]
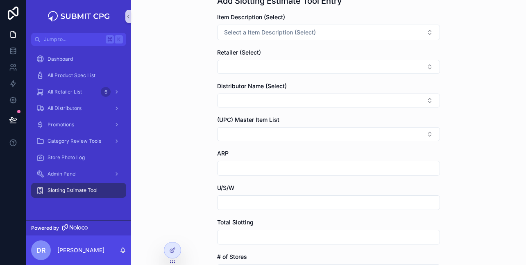
click at [246, 118] on span "(UPC) Master Item List" at bounding box center [248, 119] width 62 height 7
click at [205, 125] on div "Slotting Estimate Tool Add Slotting Estimate Tool Entry Add Slotting Estimate T…" at bounding box center [328, 94] width 395 height 265
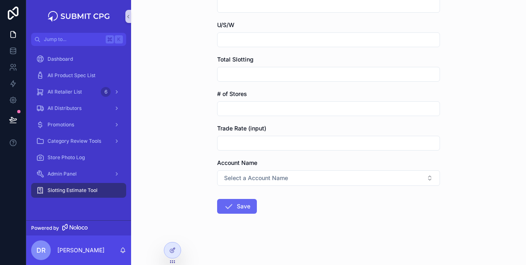
scroll to position [202, 0]
click at [273, 136] on input "scrollable content" at bounding box center [329, 141] width 222 height 11
click at [205, 137] on div "Slotting Estimate Tool Add Slotting Estimate Tool Entry Add Slotting Estimate T…" at bounding box center [328, 132] width 395 height 265
click at [254, 126] on span "Trade Rate (input)" at bounding box center [241, 126] width 49 height 7
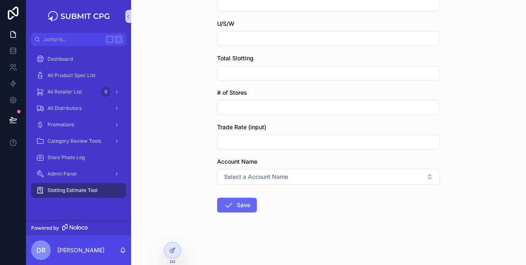
click at [202, 141] on div "Slotting Estimate Tool Add Slotting Estimate Tool Entry Add Slotting Estimate T…" at bounding box center [328, 132] width 395 height 265
click at [229, 126] on span "Trade Rate (input)" at bounding box center [241, 126] width 49 height 7
click at [248, 127] on span "Trade Rate (input)" at bounding box center [241, 126] width 49 height 7
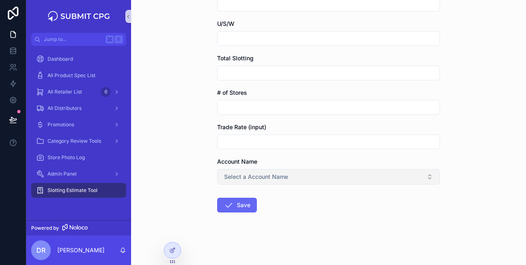
click at [305, 179] on button "Select a Account Name" at bounding box center [328, 177] width 223 height 16
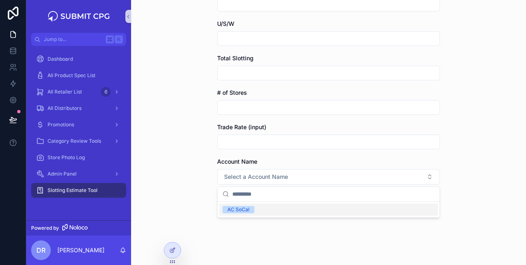
click at [195, 164] on div "Slotting Estimate Tool Add Slotting Estimate Tool Entry Add Slotting Estimate T…" at bounding box center [328, 132] width 395 height 265
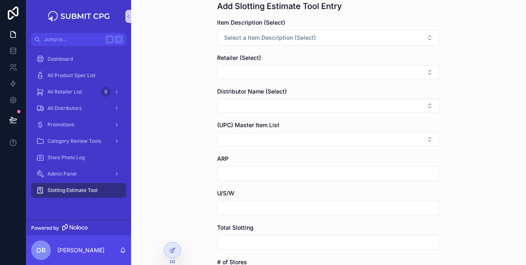
scroll to position [45, 0]
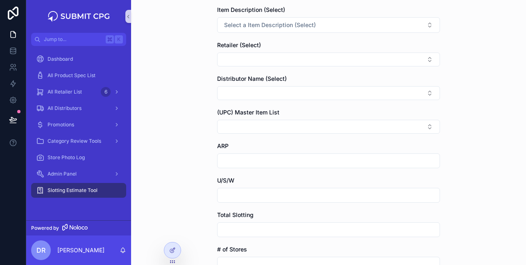
click at [281, 51] on div "Retailer (Select)" at bounding box center [328, 53] width 223 height 25
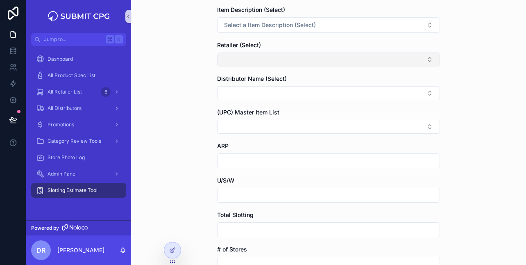
click at [275, 56] on button "Select Button" at bounding box center [328, 59] width 223 height 14
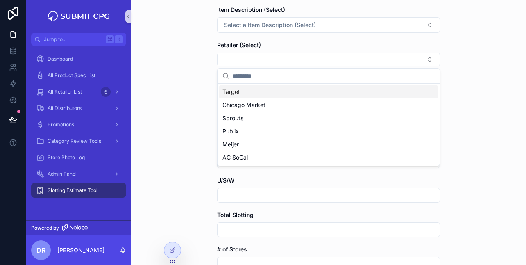
click at [196, 93] on div "Slotting Estimate Tool Add Slotting Estimate Tool Entry Add Slotting Estimate T…" at bounding box center [328, 87] width 395 height 265
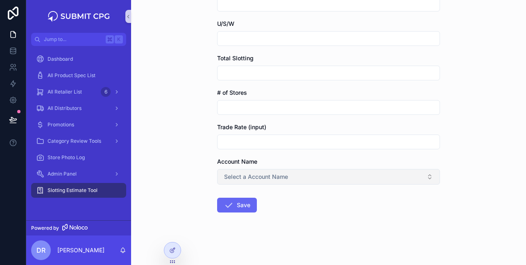
scroll to position [0, 0]
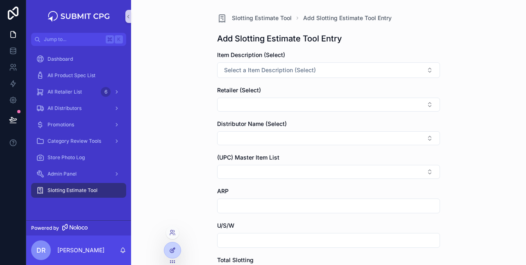
click at [172, 253] on div at bounding box center [172, 250] width 16 height 16
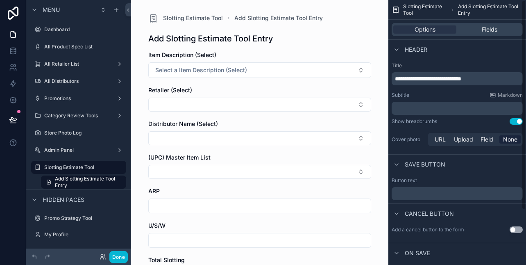
click at [479, 24] on div "Options Fields" at bounding box center [457, 29] width 131 height 13
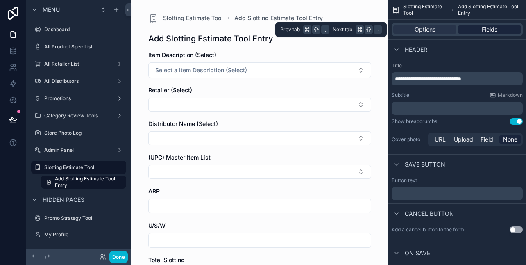
click at [481, 28] on div "Fields" at bounding box center [489, 29] width 63 height 8
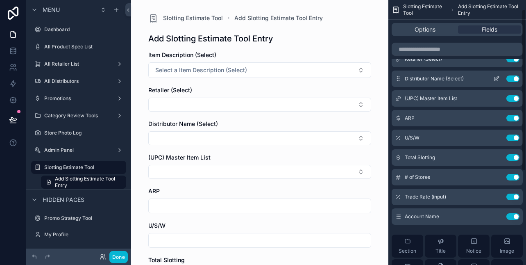
scroll to position [36, 0]
click at [513, 95] on button "Use setting" at bounding box center [512, 97] width 13 height 7
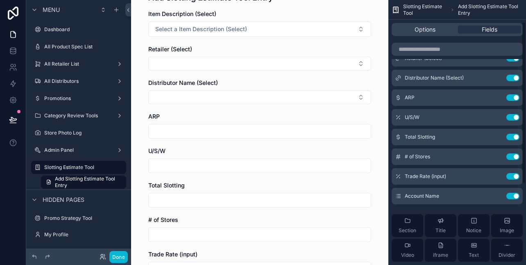
scroll to position [45, 0]
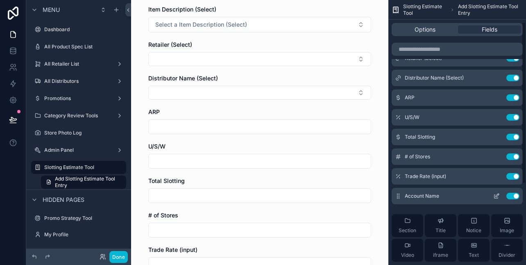
click at [514, 197] on button "Use setting" at bounding box center [512, 196] width 13 height 7
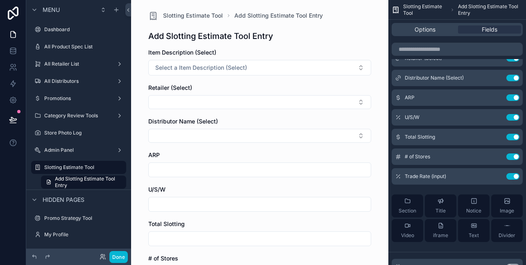
scroll to position [1, 0]
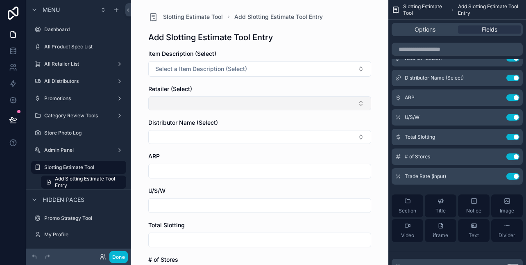
click at [206, 101] on button "Select Button" at bounding box center [259, 103] width 223 height 14
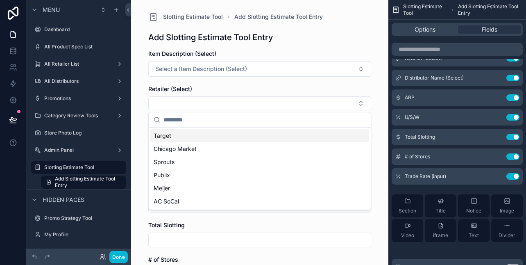
click at [227, 89] on div "Retailer (Select)" at bounding box center [259, 89] width 223 height 8
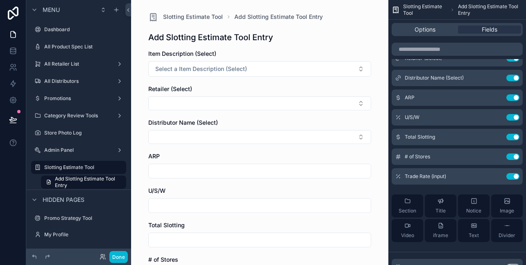
scroll to position [0, 0]
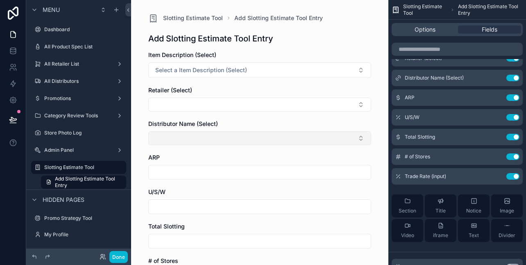
click at [217, 141] on button "Select Button" at bounding box center [259, 138] width 223 height 14
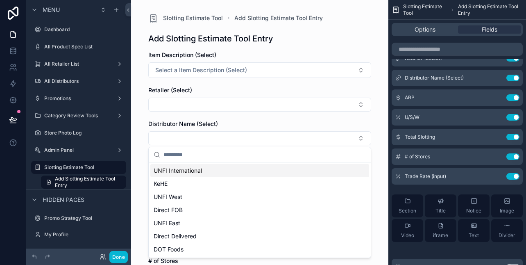
click at [141, 108] on div "Slotting Estimate Tool Add Slotting Estimate Tool Entry Add Slotting Estimate T…" at bounding box center [259, 132] width 257 height 265
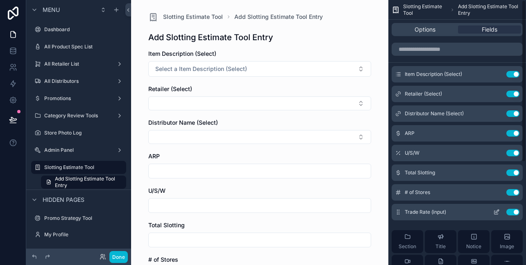
click at [515, 212] on button "Use setting" at bounding box center [512, 212] width 13 height 7
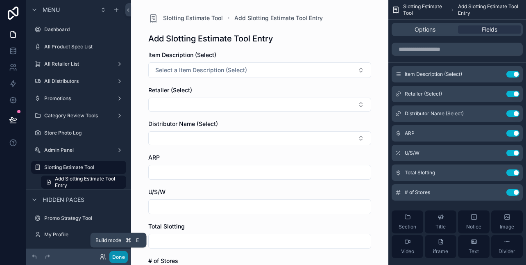
click at [118, 255] on button "Done" at bounding box center [118, 257] width 18 height 12
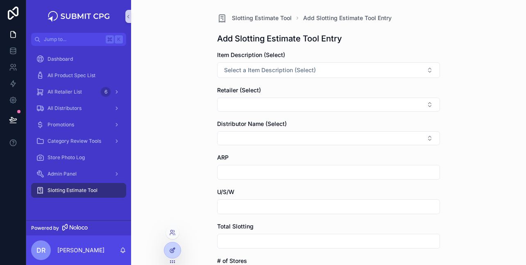
click at [174, 254] on div at bounding box center [172, 250] width 16 height 16
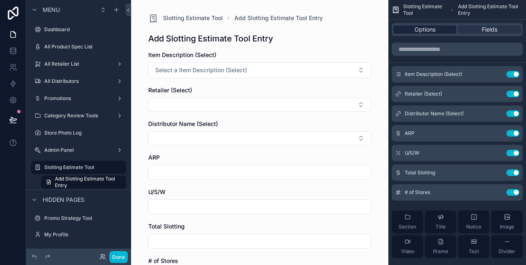
click at [425, 27] on span "Options" at bounding box center [425, 29] width 21 height 8
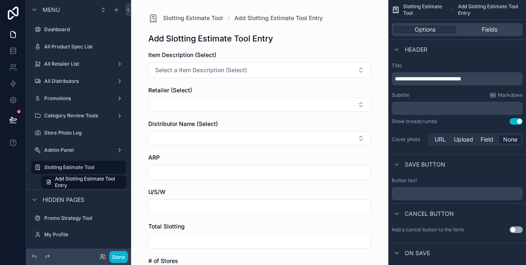
click at [421, 80] on span "**********" at bounding box center [428, 79] width 66 height 6
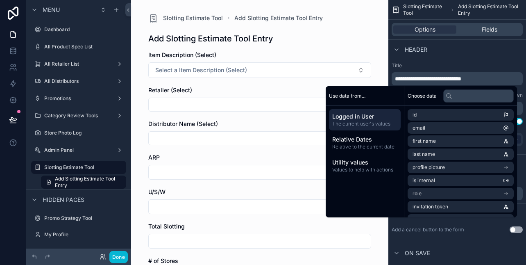
click at [461, 81] on span "**********" at bounding box center [428, 79] width 66 height 6
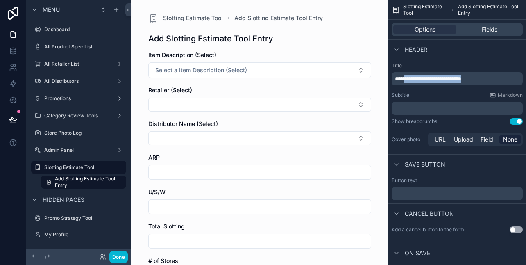
drag, startPoint x: 486, startPoint y: 78, endPoint x: 408, endPoint y: 77, distance: 78.3
click at [408, 77] on p "**********" at bounding box center [458, 79] width 126 height 8
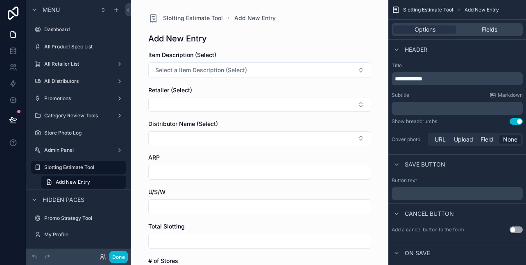
click at [362, 43] on div "Add New Entry" at bounding box center [259, 38] width 223 height 11
click at [422, 81] on span "**********" at bounding box center [408, 79] width 27 height 6
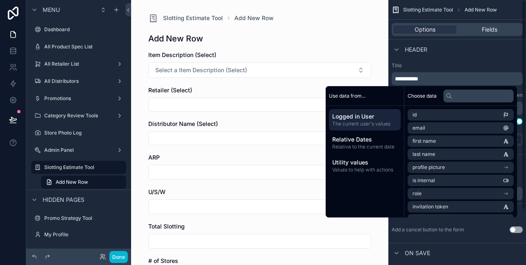
click at [418, 80] on span "**********" at bounding box center [406, 79] width 23 height 6
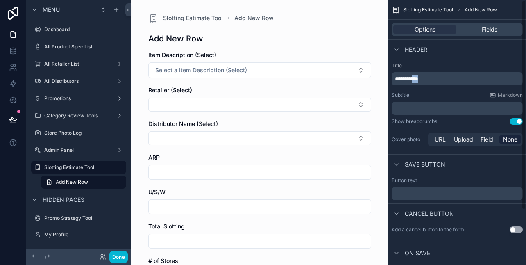
click at [418, 80] on span "**********" at bounding box center [406, 79] width 23 height 6
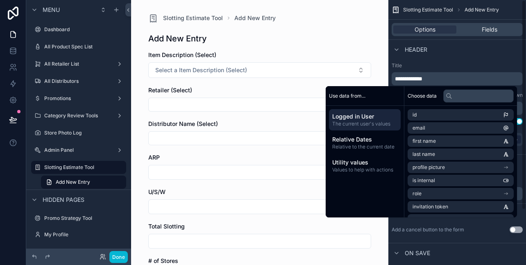
click at [373, 33] on div "Slotting Estimate Tool Add New Entry Add New Entry Item Description (Select) Se…" at bounding box center [260, 181] width 236 height 363
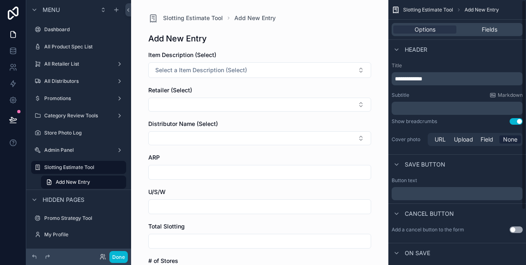
scroll to position [70, 0]
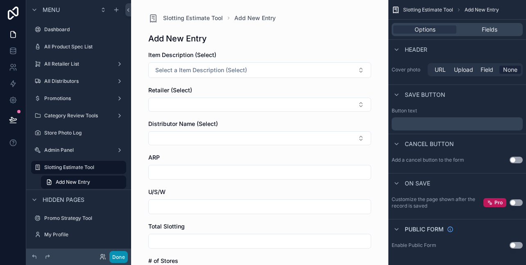
click at [119, 258] on button "Done" at bounding box center [118, 257] width 18 height 12
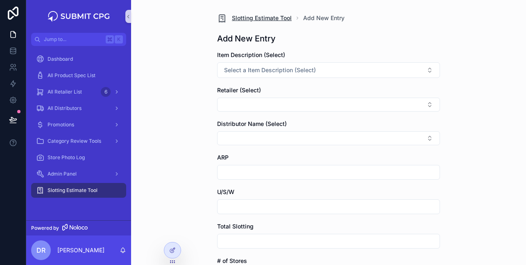
click at [277, 16] on span "Slotting Estimate Tool" at bounding box center [262, 18] width 60 height 8
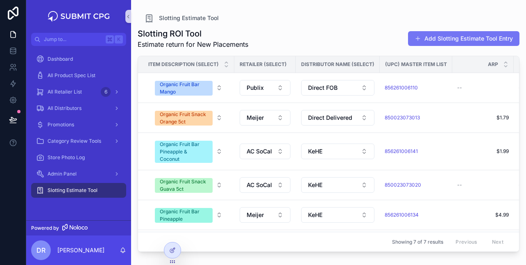
click at [433, 41] on button "Add Slotting Estimate Tool Entry" at bounding box center [463, 38] width 111 height 15
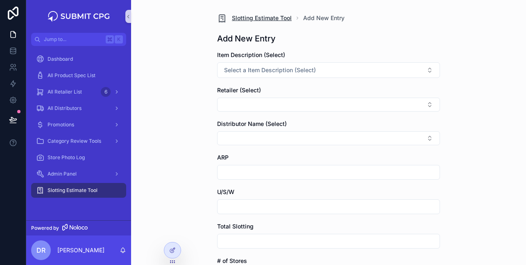
click at [270, 20] on span "Slotting Estimate Tool" at bounding box center [262, 18] width 60 height 8
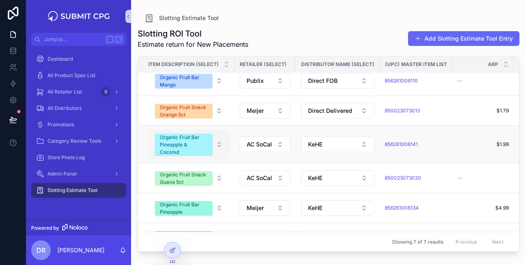
scroll to position [58, 0]
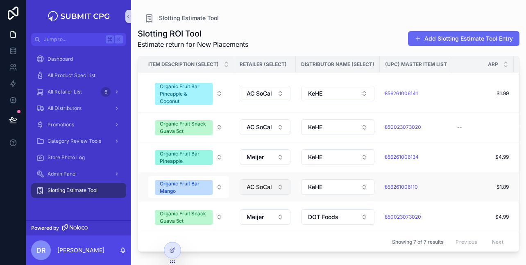
click at [274, 185] on button "AC SoCal" at bounding box center [265, 187] width 51 height 16
click at [346, 26] on div "Slotting ROI Tool Estimate return for New Placements Add Slotting Estimate Tool…" at bounding box center [329, 139] width 382 height 232
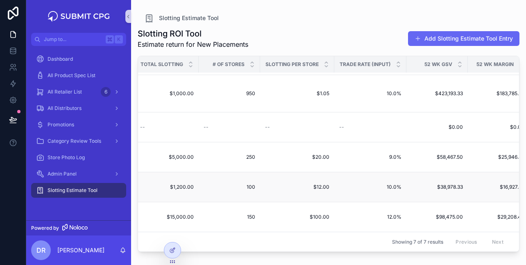
scroll to position [58, 572]
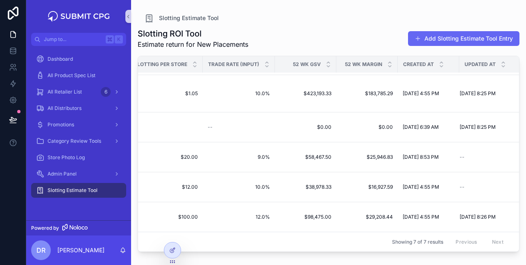
click at [281, 35] on div "Slotting ROI Tool Estimate return for New Placements Add Slotting Estimate Tool…" at bounding box center [329, 38] width 382 height 21
click at [86, 66] on link "Dashboard" at bounding box center [78, 59] width 95 height 15
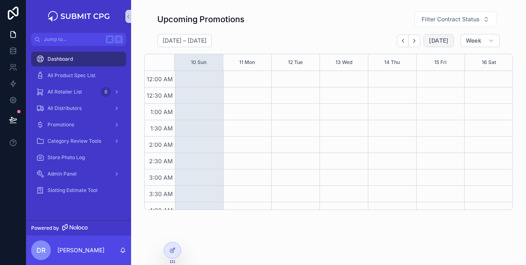
click at [447, 39] on span "[DATE]" at bounding box center [438, 40] width 19 height 7
click at [447, 43] on span "[DATE]" at bounding box center [438, 40] width 19 height 7
click at [481, 40] on span "Week" at bounding box center [474, 40] width 16 height 7
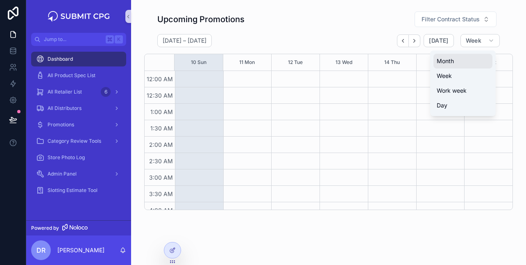
click at [480, 65] on button "Month" at bounding box center [462, 61] width 59 height 15
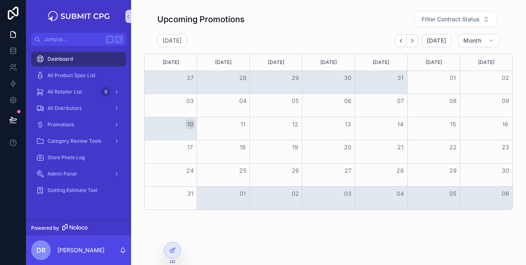
click at [330, 45] on div "[DATE] [DATE] Month" at bounding box center [328, 40] width 369 height 13
click at [440, 40] on span "[DATE]" at bounding box center [436, 40] width 19 height 7
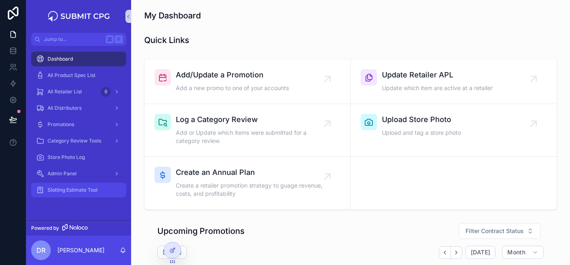
click at [86, 186] on div "Slotting Estimate Tool" at bounding box center [78, 190] width 85 height 13
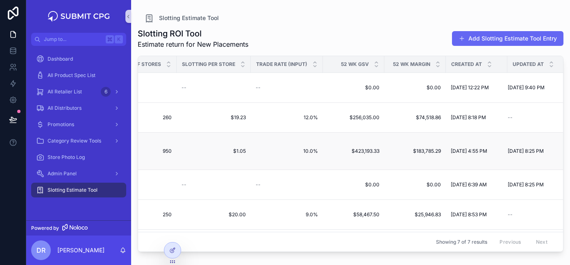
scroll to position [0, 528]
